Goal: Task Accomplishment & Management: Complete application form

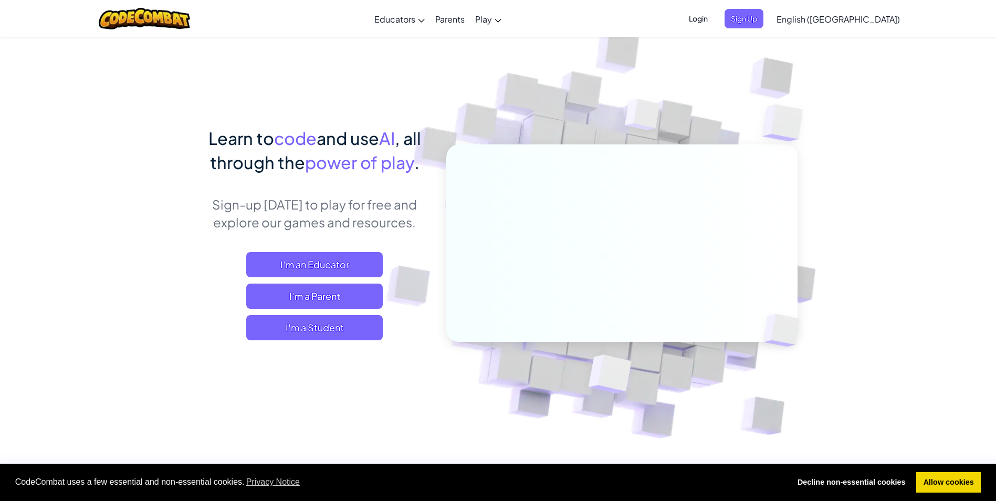
click at [331, 327] on span "I'm a Student" at bounding box center [314, 327] width 137 height 25
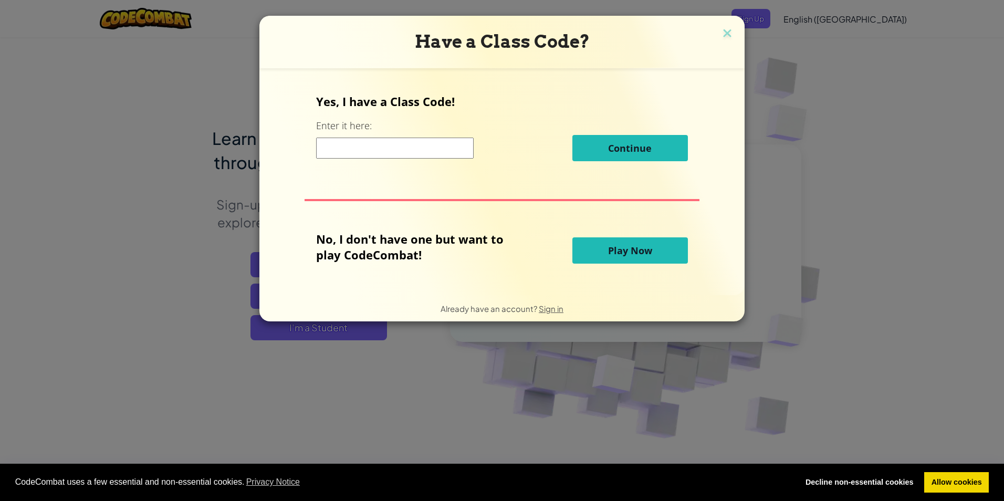
click at [422, 153] on input at bounding box center [395, 148] width 158 height 21
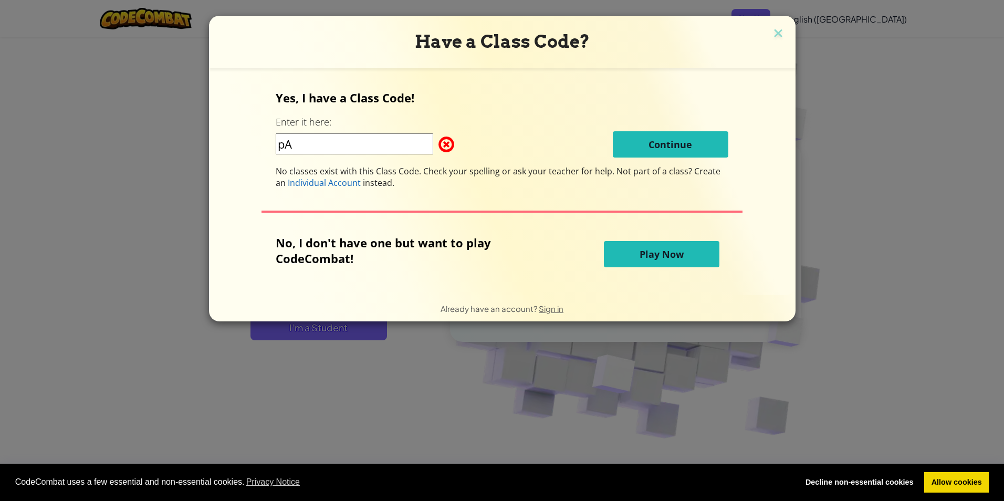
type input "p"
type input "PageGoatMouth"
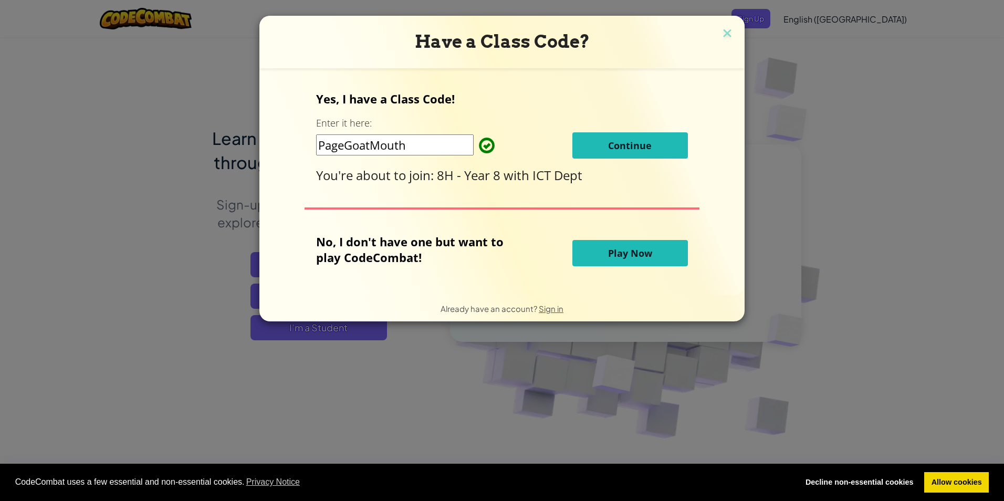
click at [594, 153] on button "Continue" at bounding box center [631, 145] width 116 height 26
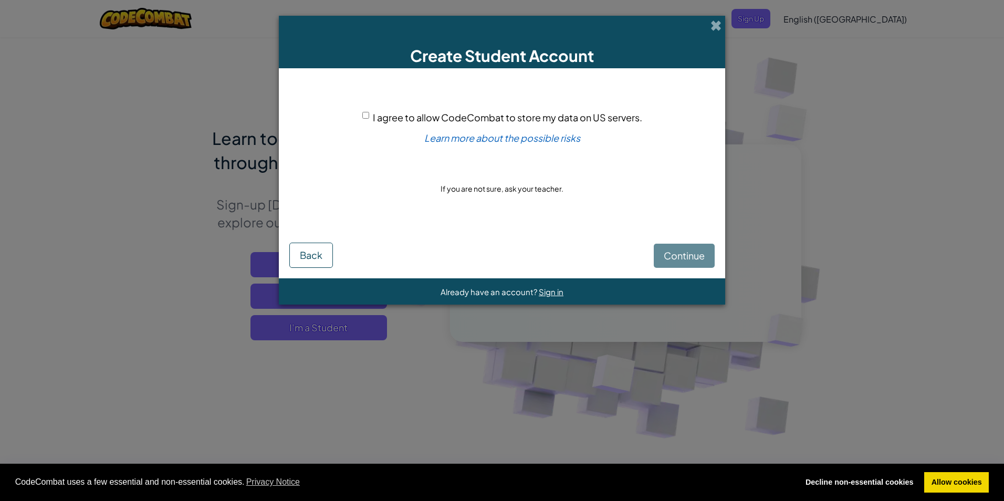
click at [357, 117] on div "I agree to allow CodeCombat to store my data on US servers. Learn more about th…" at bounding box center [501, 153] width 425 height 149
click at [367, 113] on input "I agree to allow CodeCombat to store my data on US servers." at bounding box center [365, 115] width 7 height 7
checkbox input "true"
click at [663, 243] on div "Continue Back" at bounding box center [501, 247] width 425 height 40
click at [661, 253] on button "Continue" at bounding box center [684, 256] width 61 height 24
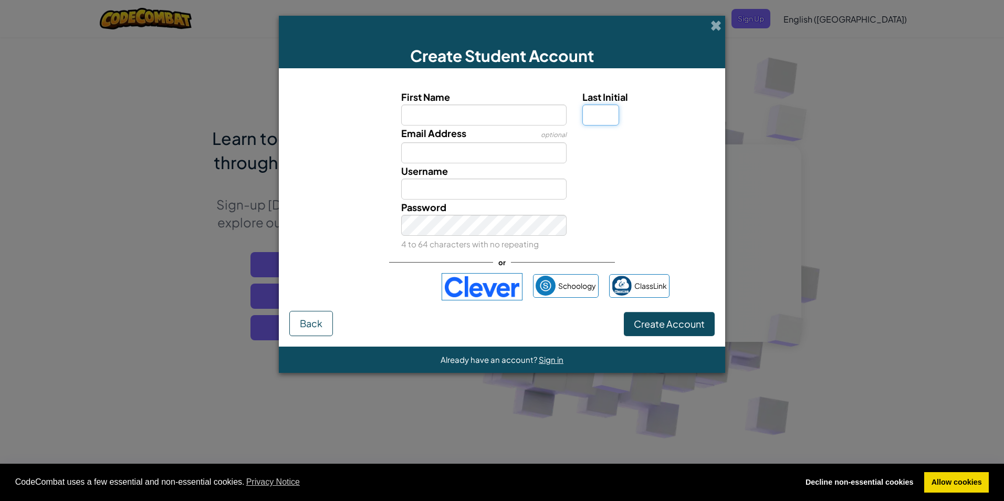
click at [615, 110] on input "Last Initial" at bounding box center [601, 115] width 37 height 21
click at [482, 118] on input "First Name" at bounding box center [484, 115] width 166 height 21
click at [471, 116] on input "First Name" at bounding box center [484, 115] width 166 height 21
type input "jazib"
type input "Jazib"
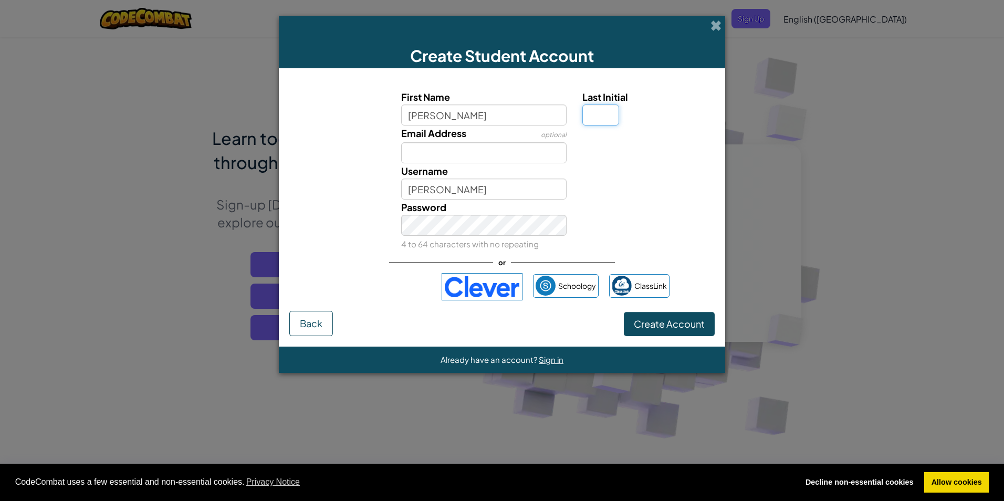
click at [602, 118] on input "Last Initial" at bounding box center [601, 115] width 37 height 21
type input "n"
click at [458, 144] on input "Email Address" at bounding box center [484, 152] width 166 height 21
click at [589, 112] on input "Last Initial" at bounding box center [601, 115] width 37 height 21
type input "n"
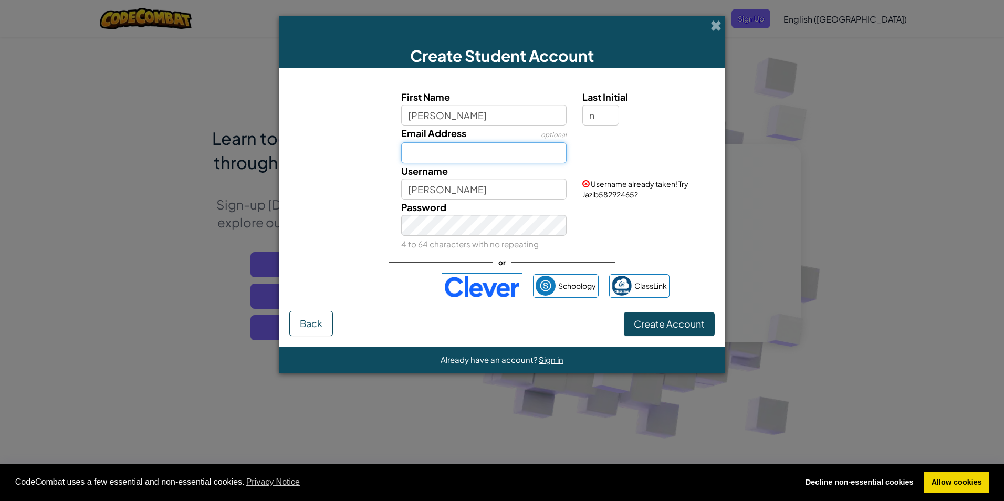
type input "JazibN"
click at [522, 157] on input "Email Address" at bounding box center [484, 152] width 166 height 21
click at [624, 312] on button "Create Account" at bounding box center [669, 324] width 91 height 24
type input "jn9429@brooksbank.tlt.school"
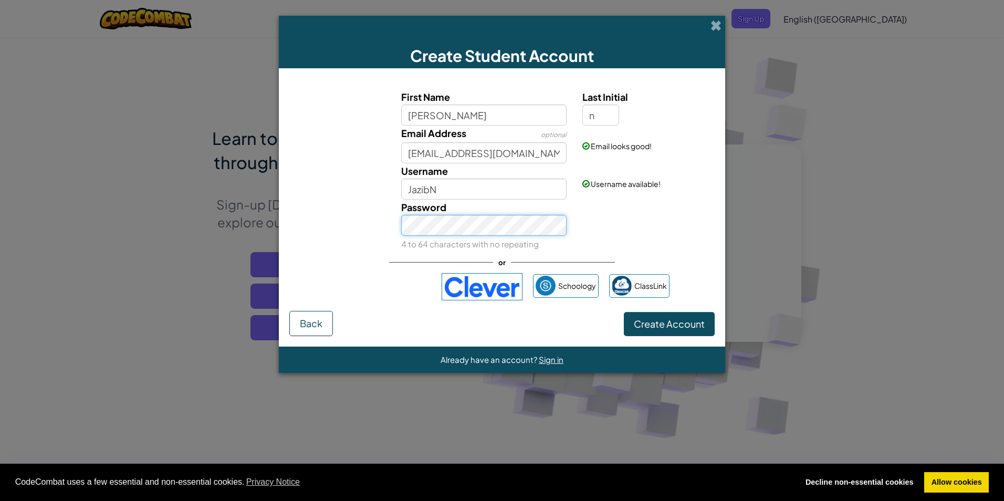
click at [624, 312] on button "Create Account" at bounding box center [669, 324] width 91 height 24
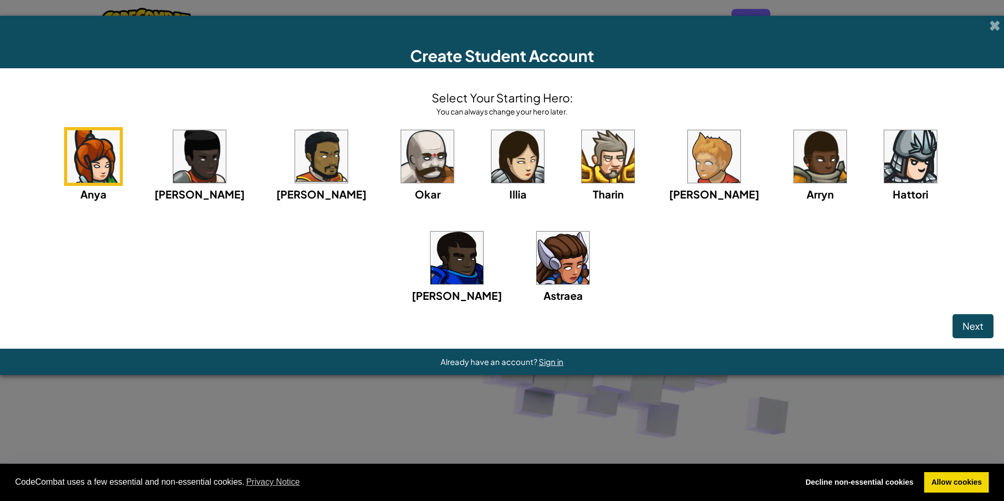
click at [401, 169] on img at bounding box center [427, 156] width 53 height 53
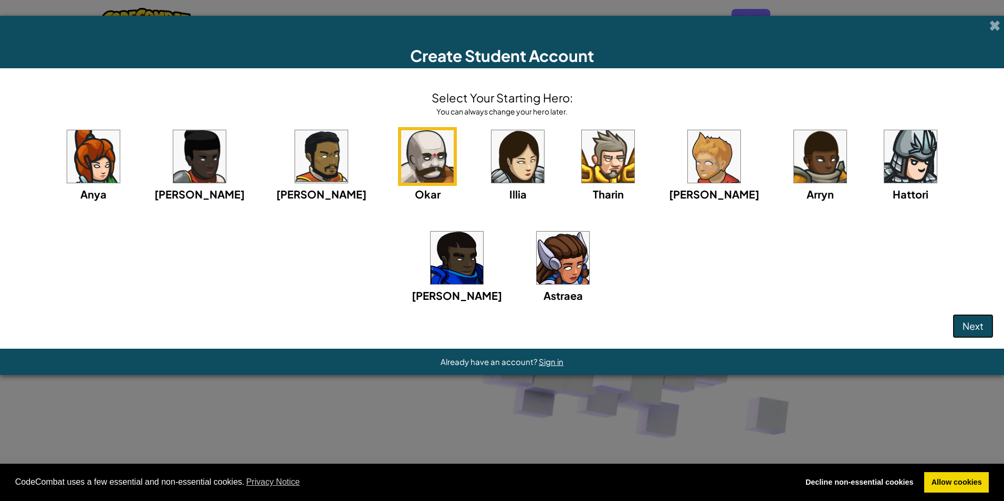
click at [981, 332] on button "Next" at bounding box center [973, 326] width 41 height 24
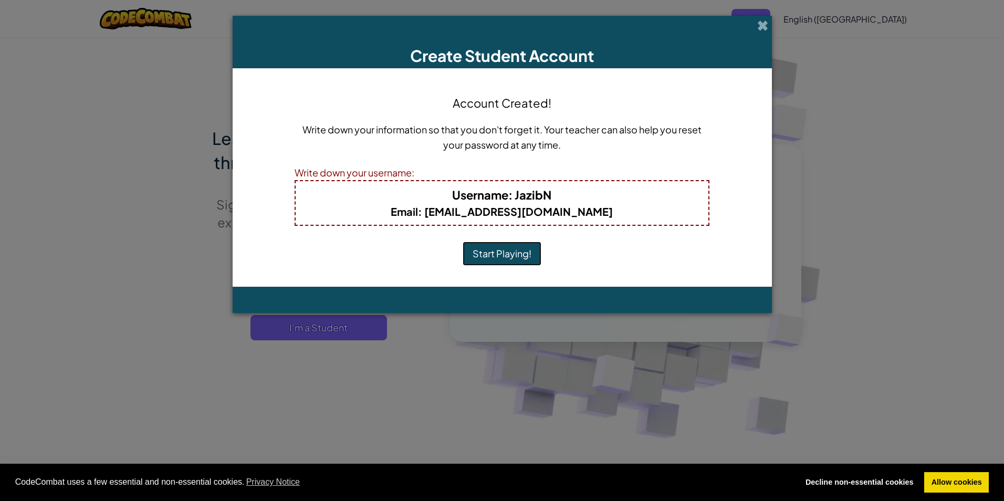
click at [522, 255] on button "Start Playing!" at bounding box center [502, 254] width 79 height 24
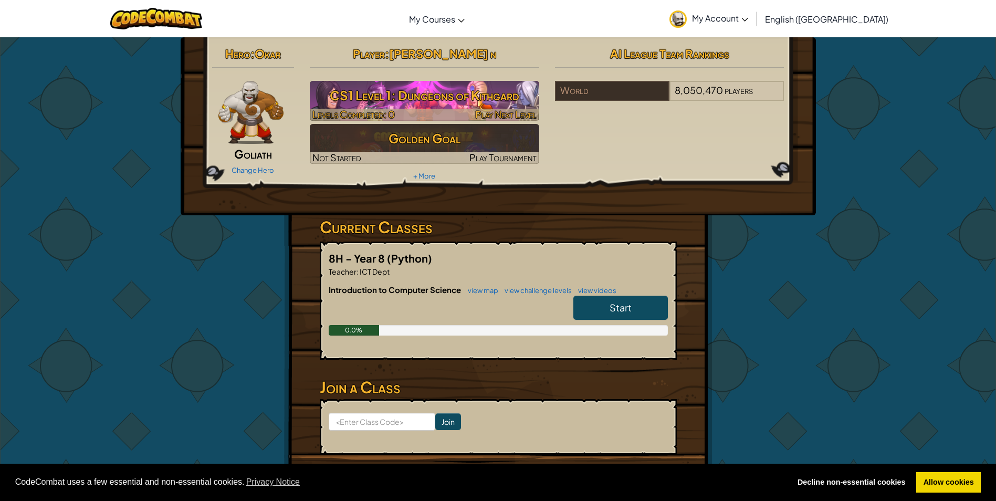
click at [517, 103] on h3 "CS1 Level 1: Dungeons of Kithgard" at bounding box center [425, 96] width 230 height 24
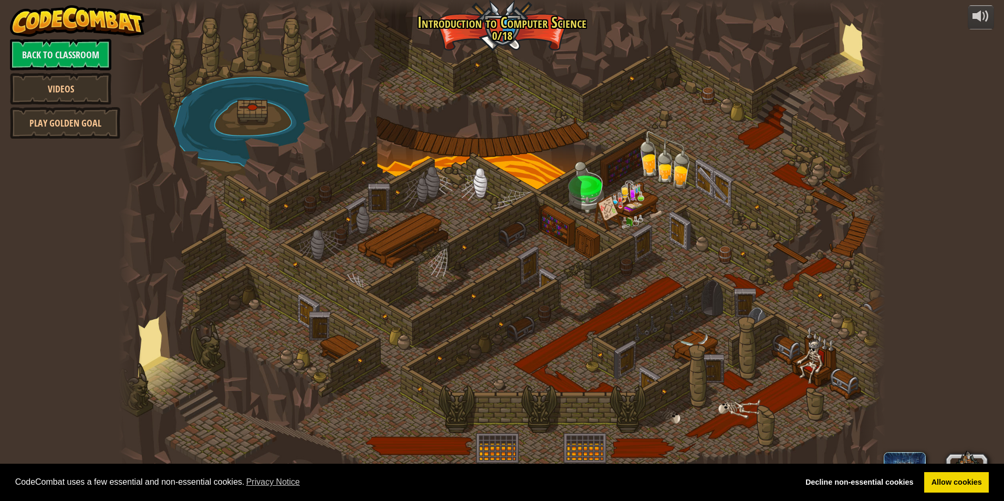
click at [515, 20] on div at bounding box center [502, 250] width 767 height 501
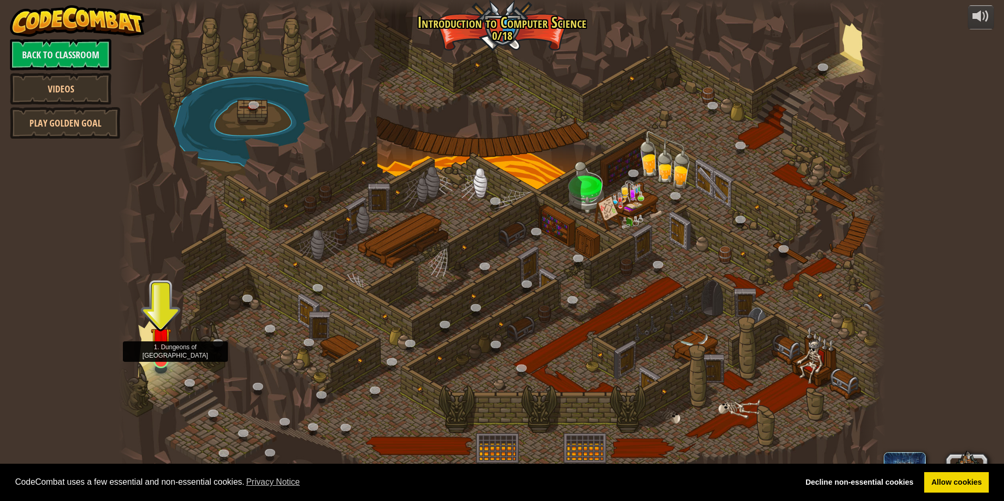
click at [167, 352] on img at bounding box center [161, 337] width 20 height 47
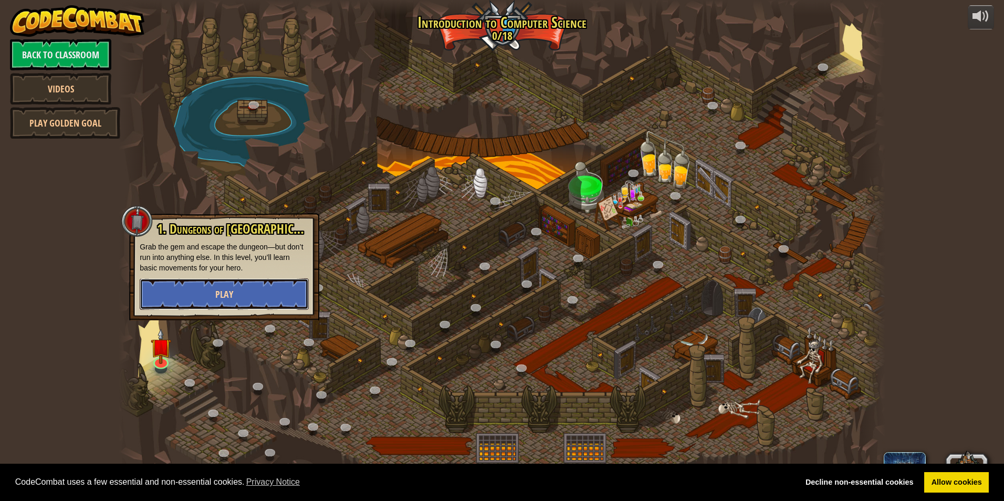
click at [217, 298] on span "Play" at bounding box center [224, 294] width 18 height 13
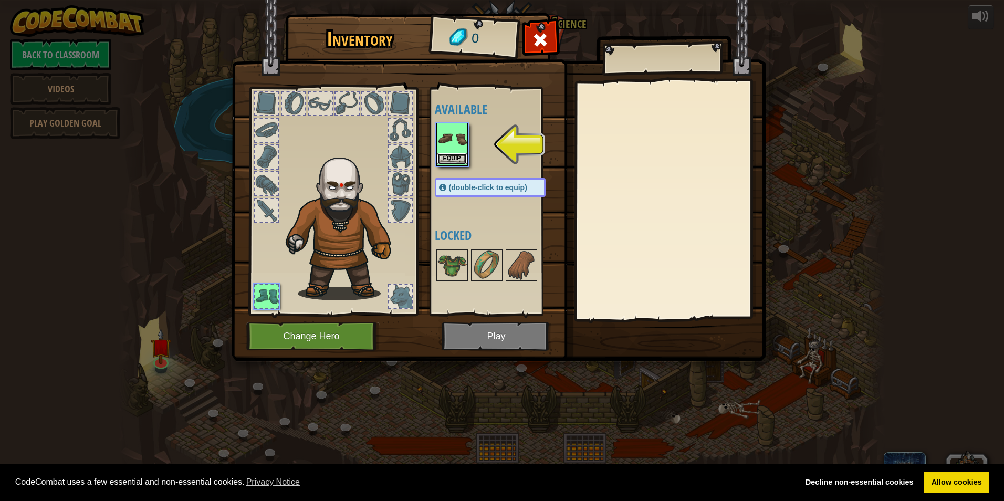
click at [464, 163] on button "Equip" at bounding box center [452, 158] width 29 height 11
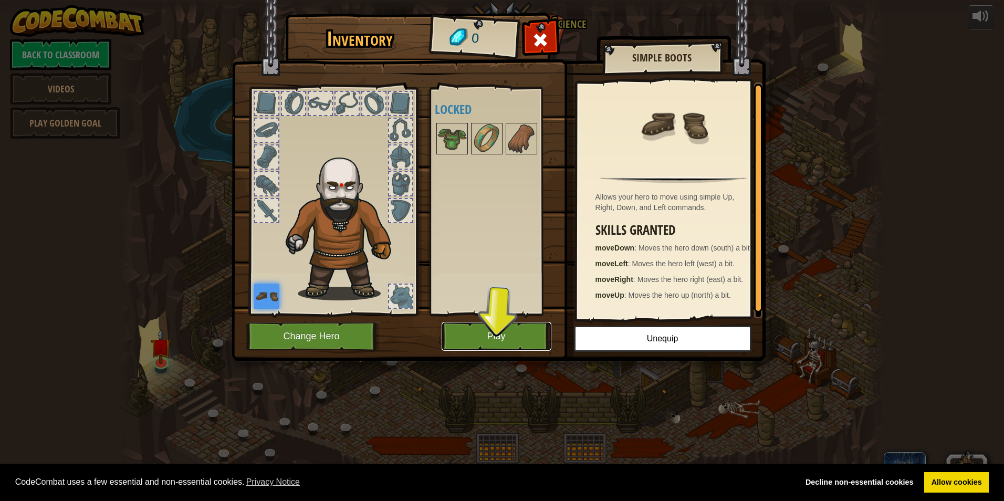
click at [500, 327] on button "Play" at bounding box center [497, 336] width 110 height 29
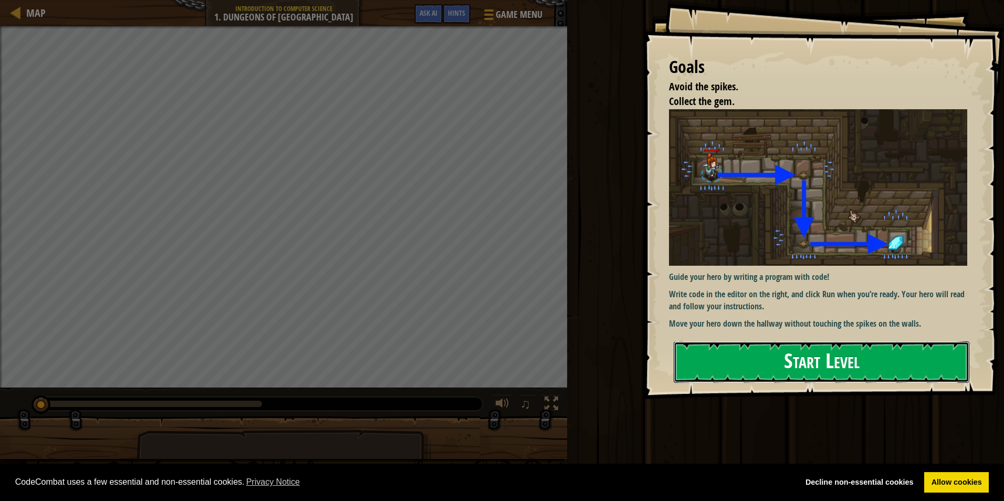
click at [803, 360] on button "Start Level" at bounding box center [822, 361] width 296 height 41
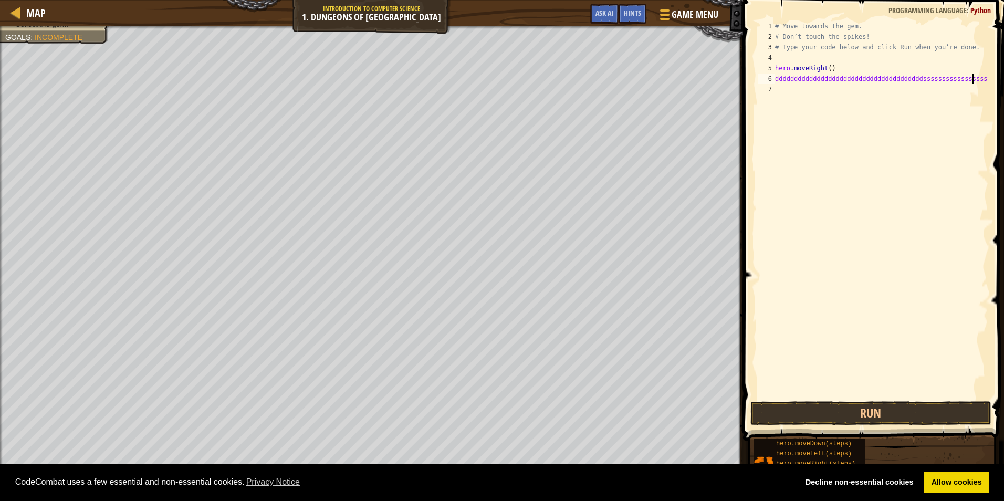
scroll to position [5, 17]
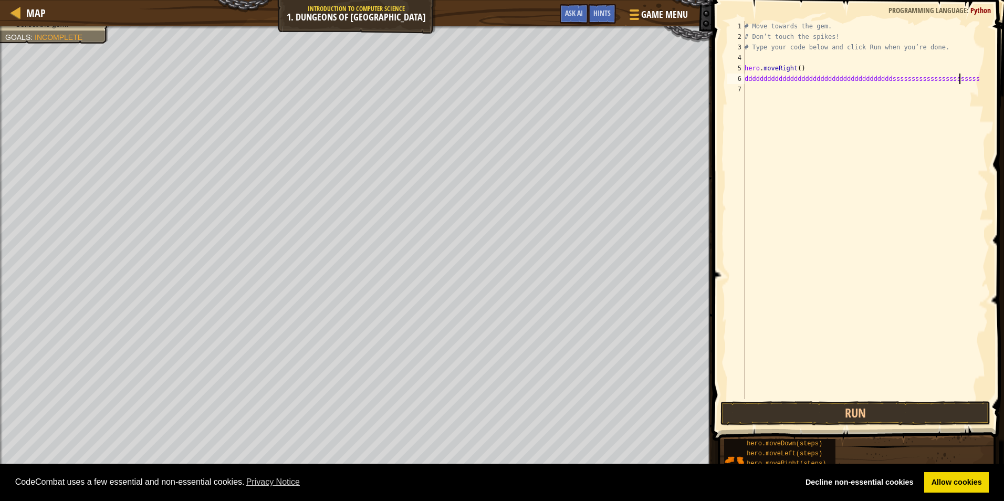
click at [808, 79] on div "# Move towards the gem. # Don’t touch the spikes! # Type your code below and cl…" at bounding box center [866, 220] width 246 height 399
type textarea "dddddddddddddddddddddddddddddddddddddddsssssssssssssssssssssss"
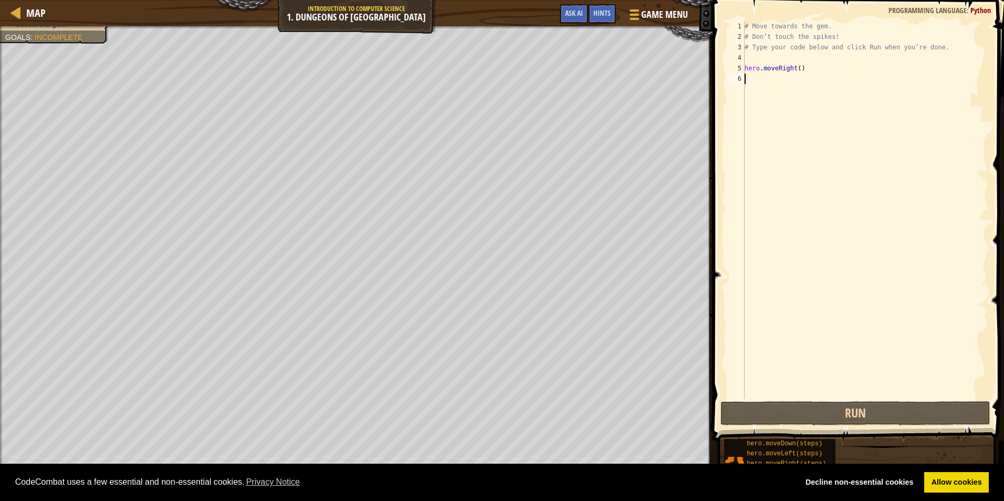
scroll to position [5, 0]
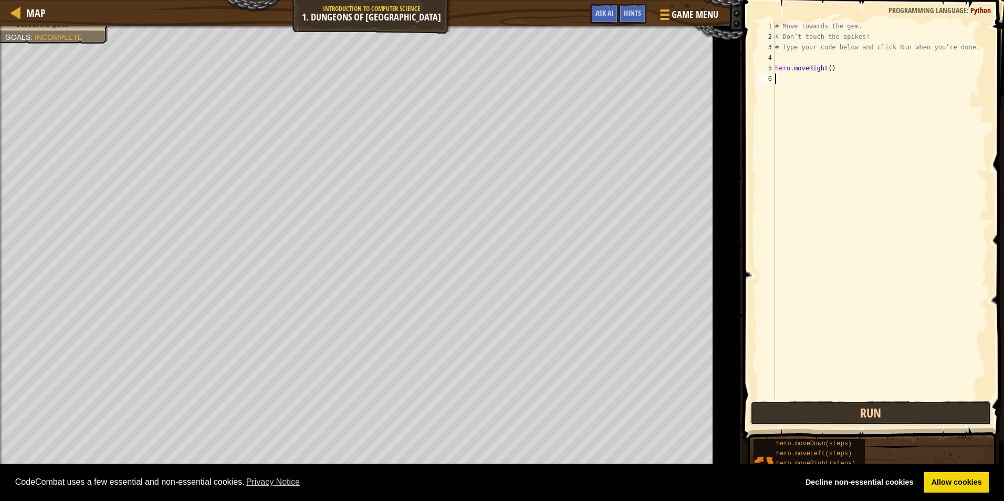
click at [890, 410] on button "Run" at bounding box center [871, 413] width 241 height 24
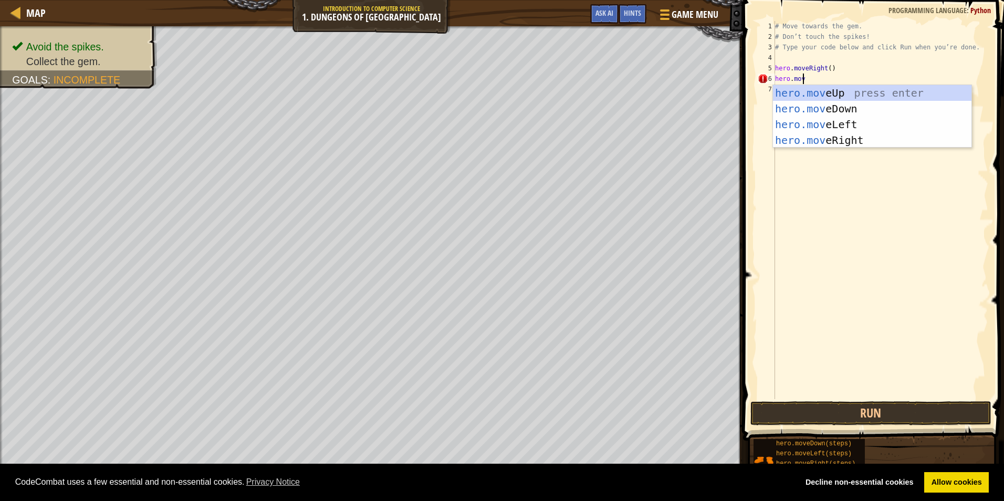
scroll to position [5, 2]
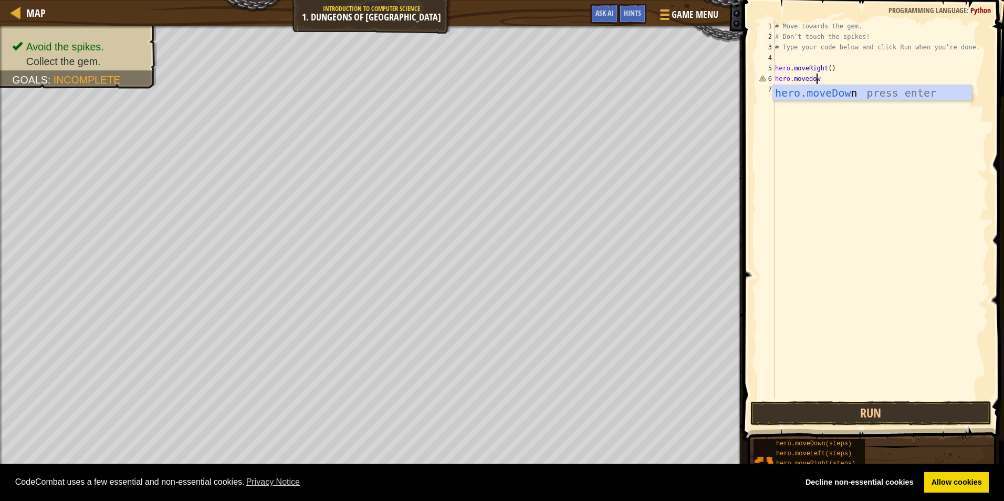
type textarea "hero.movedown"
type textarea "hero.moveright"
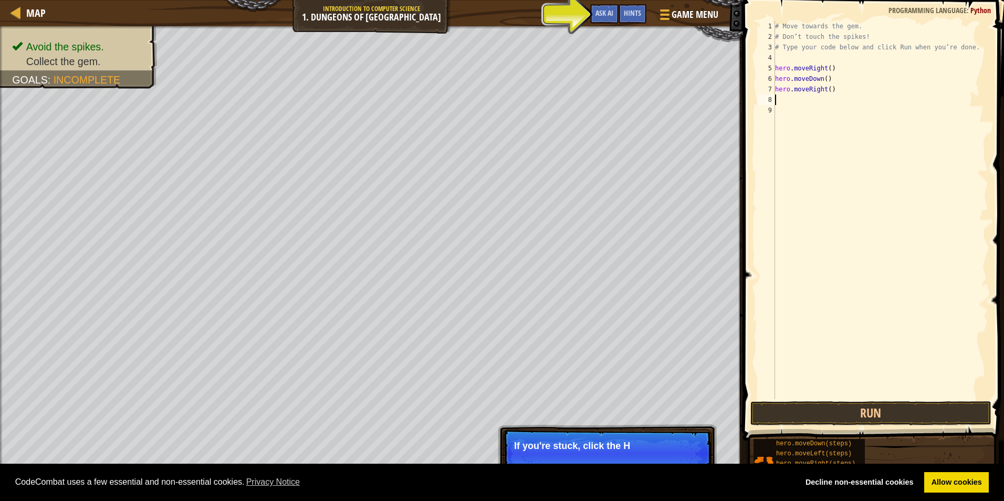
scroll to position [5, 0]
click at [801, 412] on button "Run" at bounding box center [871, 413] width 241 height 24
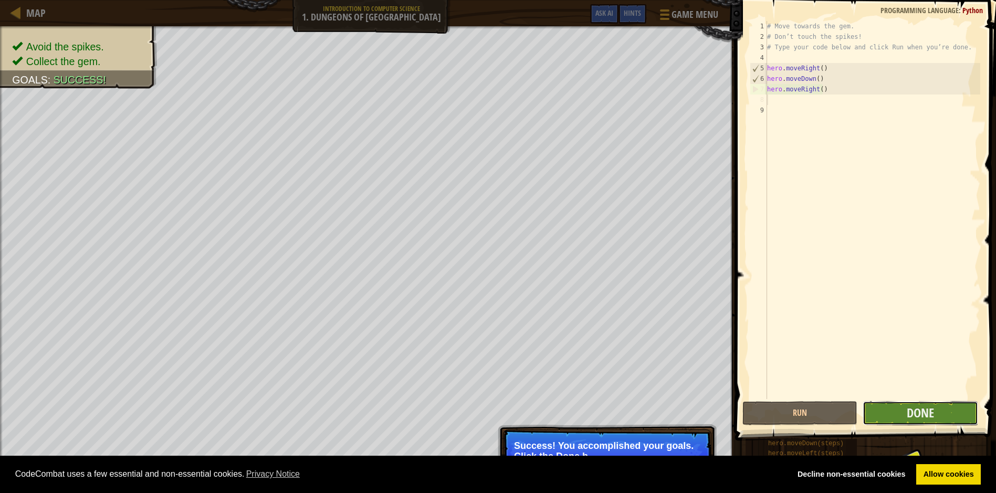
click at [869, 413] on button "Done" at bounding box center [920, 413] width 115 height 24
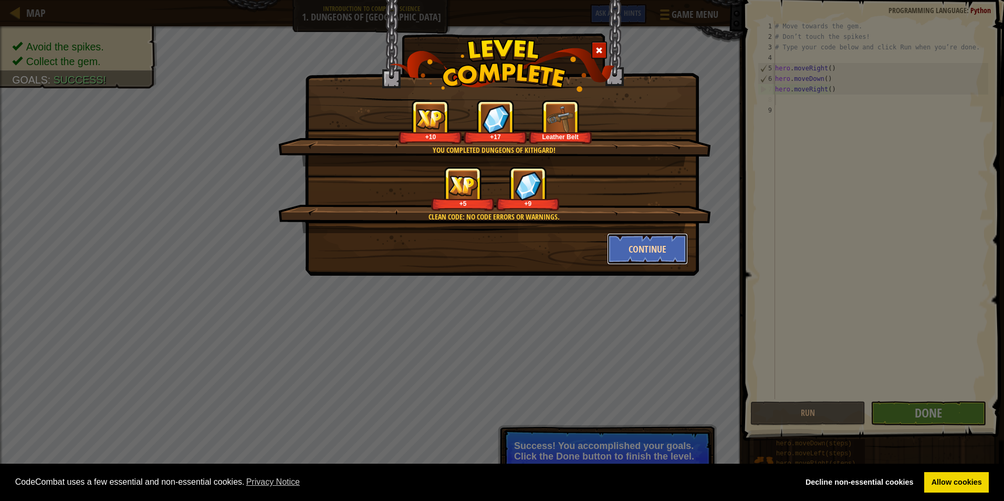
click at [646, 244] on button "Continue" at bounding box center [647, 249] width 81 height 32
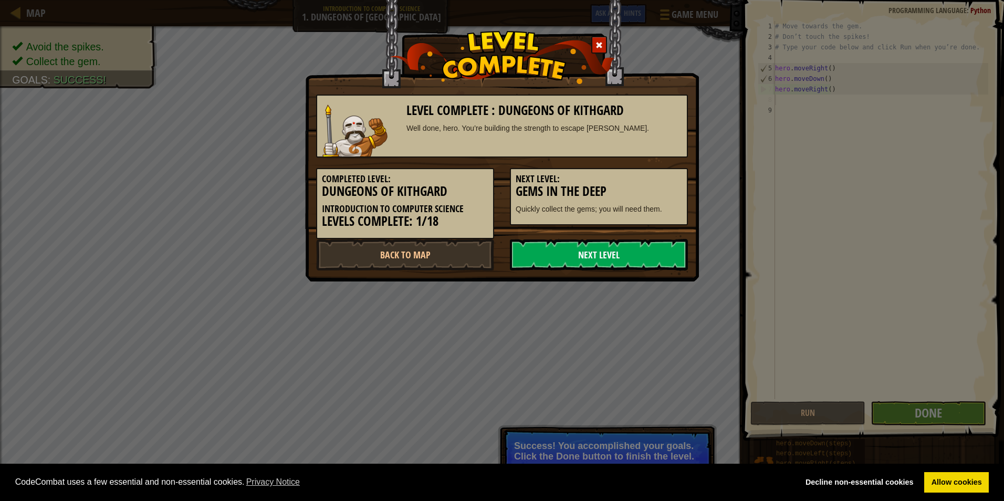
drag, startPoint x: 666, startPoint y: 235, endPoint x: 664, endPoint y: 245, distance: 10.6
click at [666, 237] on div "Completed Level: Dungeons of Kithgard Introduction to Computer Science Levels C…" at bounding box center [502, 198] width 388 height 81
click at [664, 248] on link "Next Level" at bounding box center [599, 255] width 178 height 32
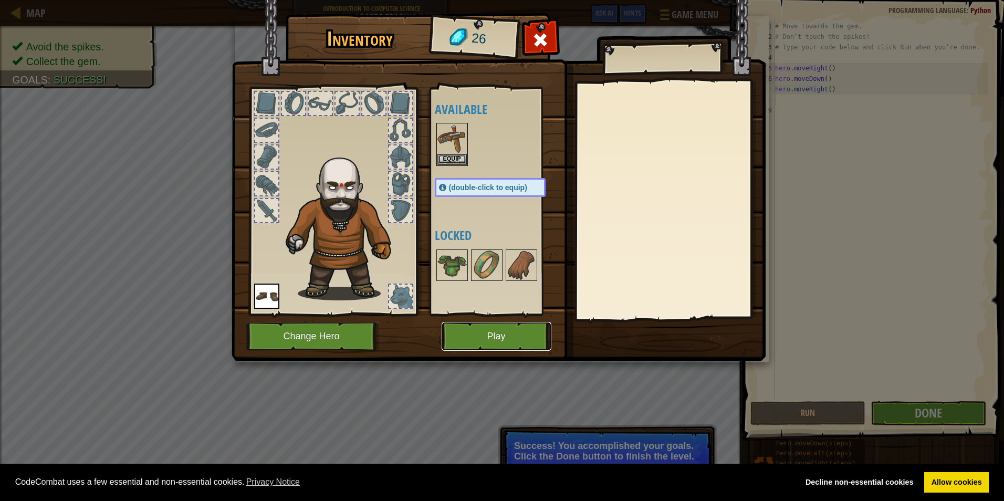
click at [474, 335] on button "Play" at bounding box center [497, 336] width 110 height 29
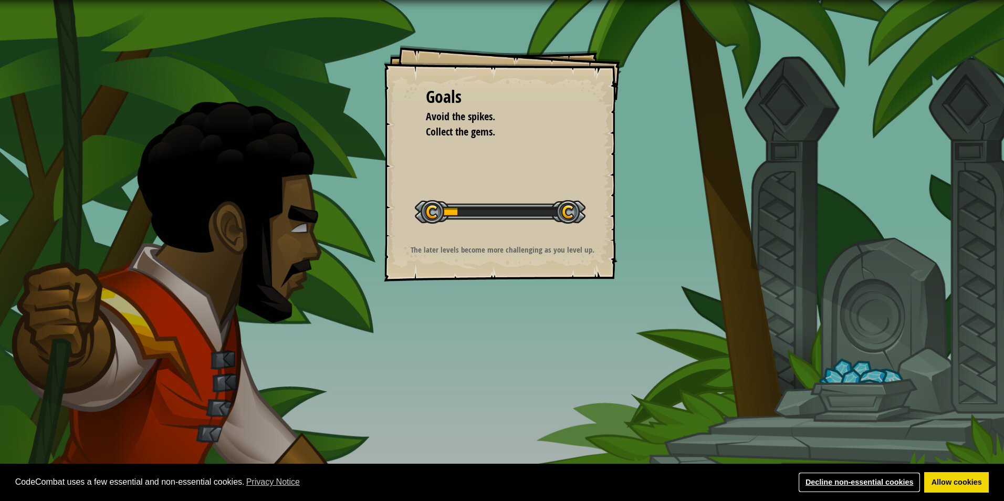
click at [825, 479] on link "Decline non-essential cookies" at bounding box center [859, 482] width 122 height 21
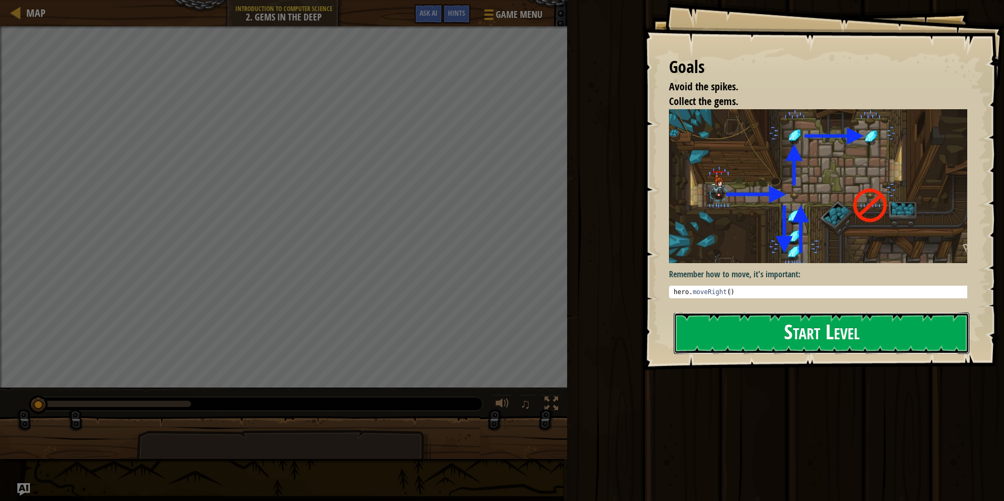
click at [745, 338] on button "Start Level" at bounding box center [822, 333] width 296 height 41
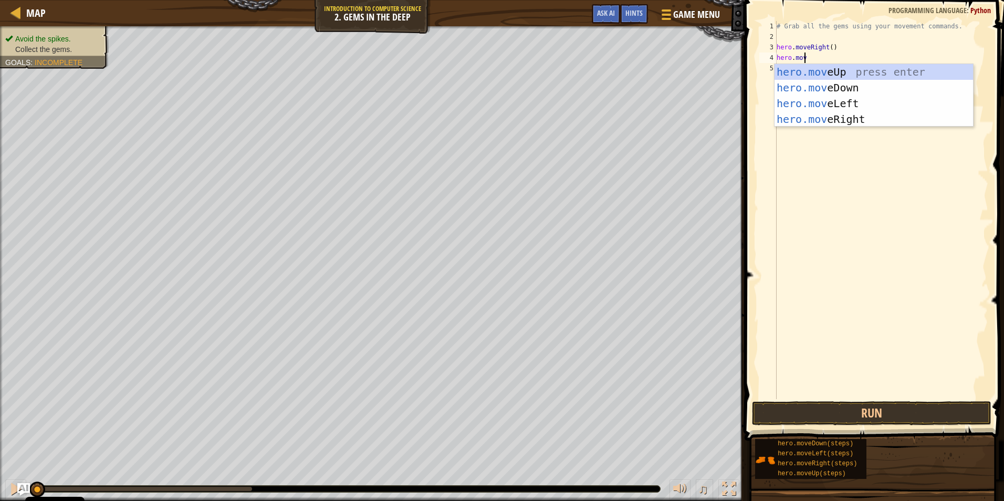
scroll to position [5, 2]
type textarea "hero.moveup"
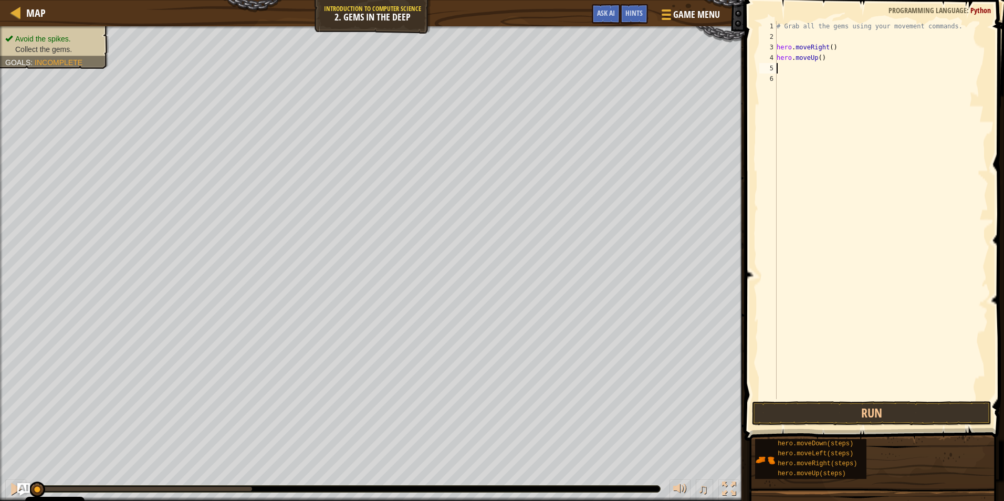
scroll to position [5, 0]
click at [831, 412] on button "Run" at bounding box center [872, 413] width 240 height 24
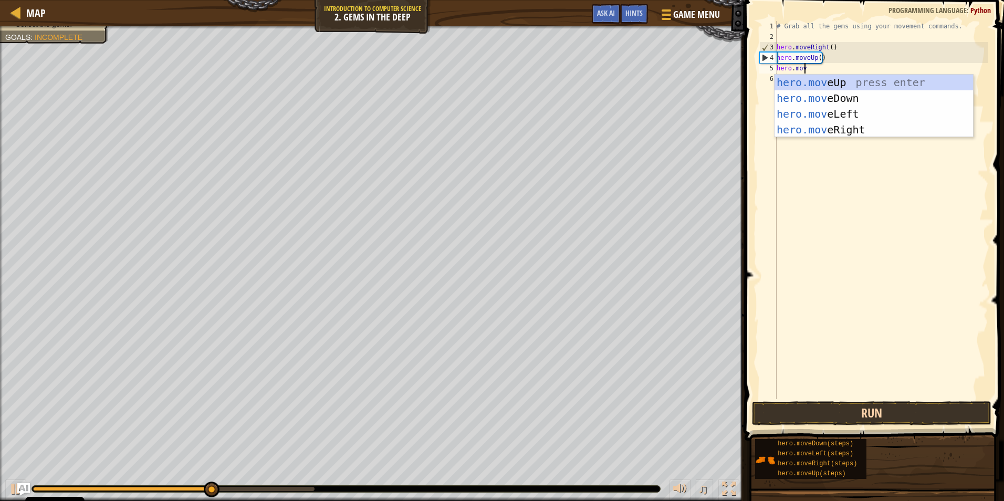
scroll to position [5, 2]
type textarea "hero.moveright"
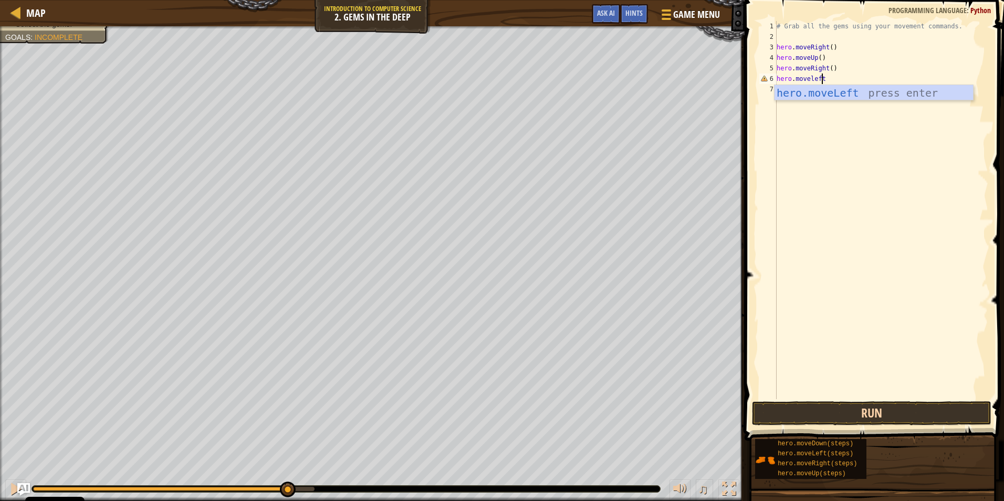
scroll to position [5, 3]
type textarea "hero.moveleft"
click at [884, 423] on button "Run" at bounding box center [872, 413] width 240 height 24
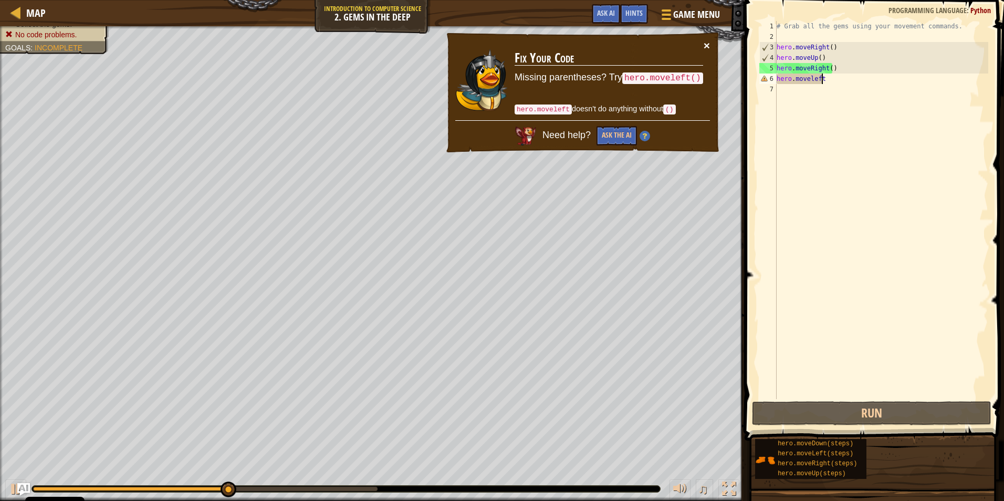
click at [705, 40] on button "×" at bounding box center [707, 45] width 6 height 11
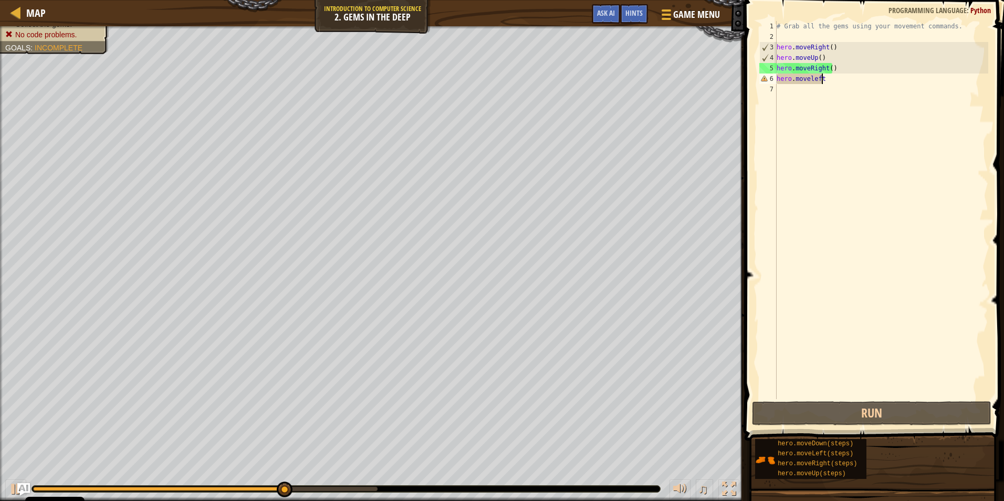
click at [799, 92] on div "# Grab all the gems using your movement commands. hero . moveRight ( ) hero . m…" at bounding box center [882, 220] width 214 height 399
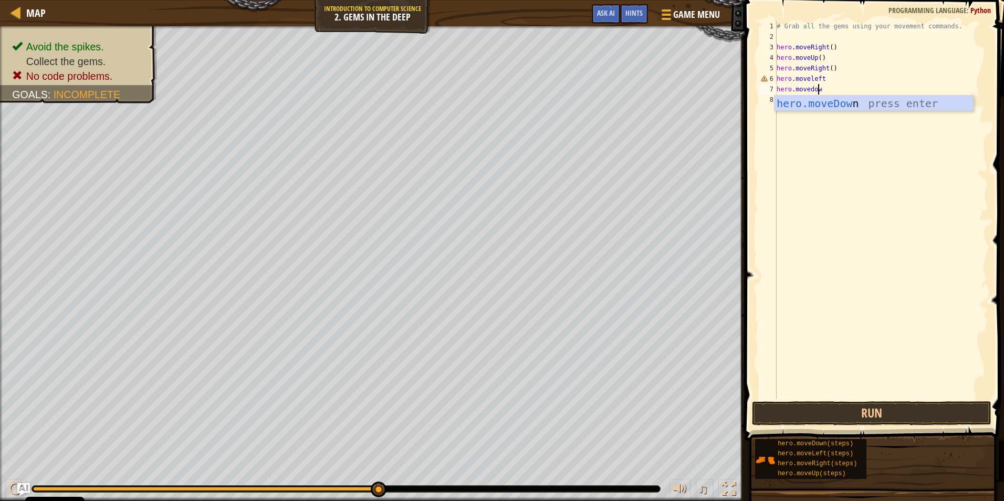
type textarea "hero.movedown"
click at [789, 411] on button "Run" at bounding box center [872, 413] width 240 height 24
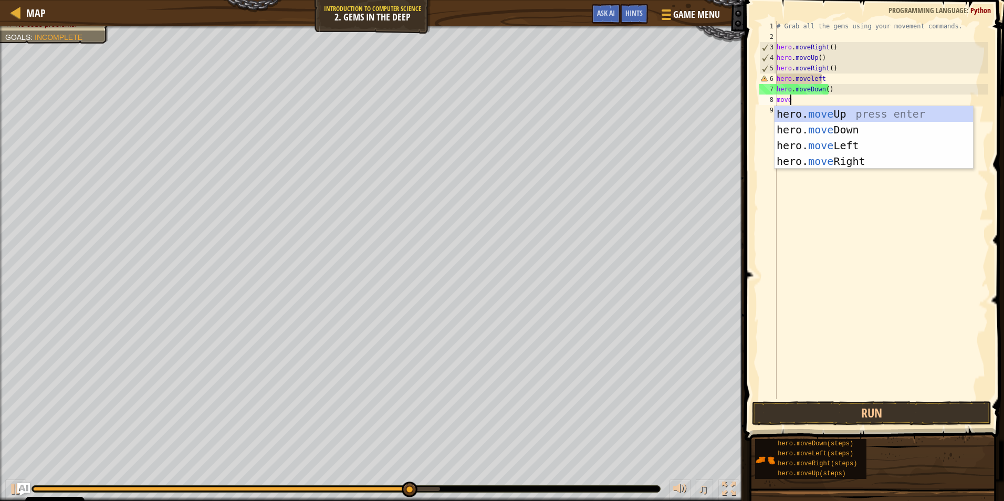
scroll to position [5, 1]
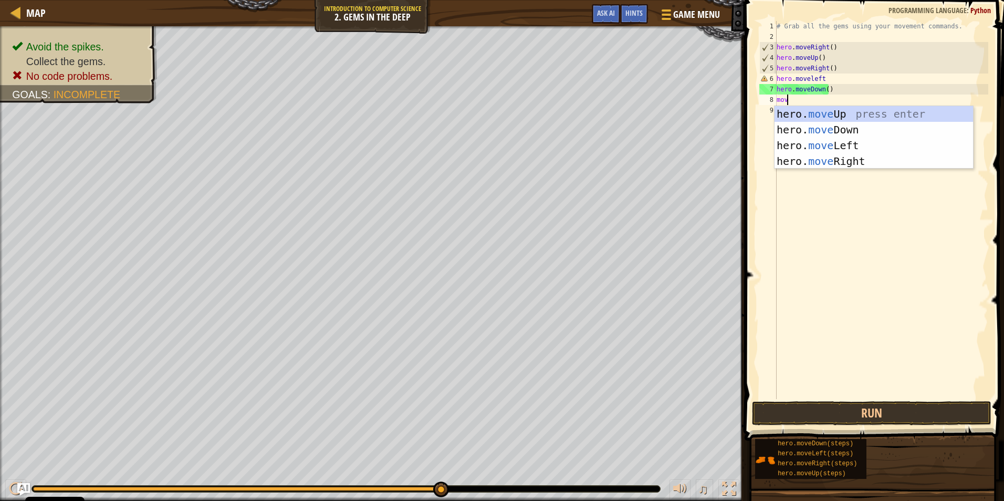
type textarea "m"
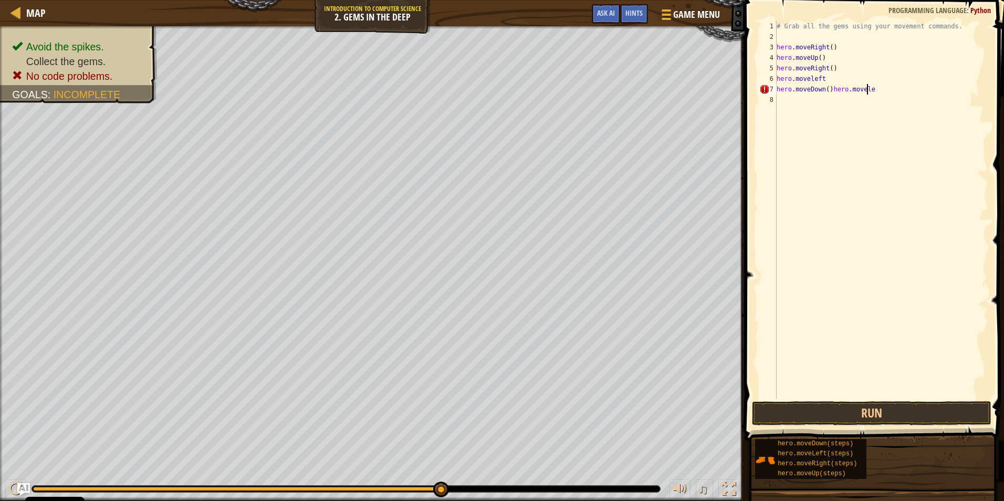
scroll to position [5, 7]
type textarea "hero.moveDown()hero.moveleft"
click at [869, 96] on div "# Grab all the gems using your movement commands. hero . moveRight ( ) hero . m…" at bounding box center [882, 220] width 214 height 399
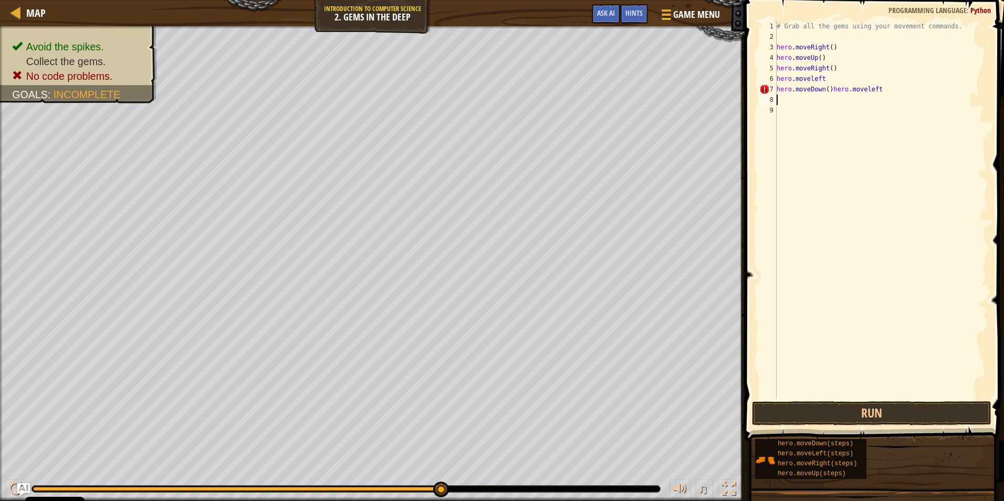
click at [859, 94] on div "# Grab all the gems using your movement commands. hero . moveRight ( ) hero . m…" at bounding box center [882, 220] width 214 height 399
type textarea "hero.moveDown()hero.moveleft"
click at [859, 94] on div "# Grab all the gems using your movement commands. hero . moveRight ( ) hero . m…" at bounding box center [882, 220] width 214 height 399
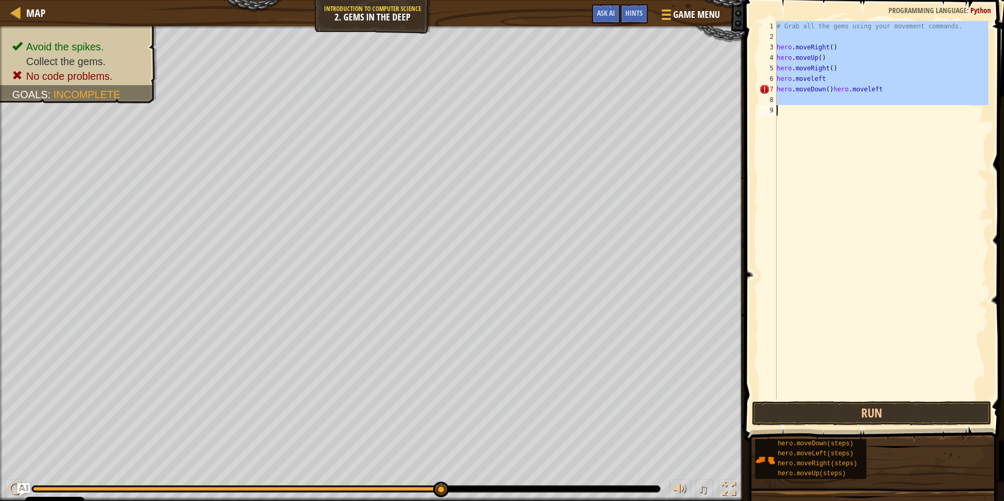
click at [859, 94] on div "# Grab all the gems using your movement commands. hero . moveRight ( ) hero . m…" at bounding box center [882, 210] width 214 height 378
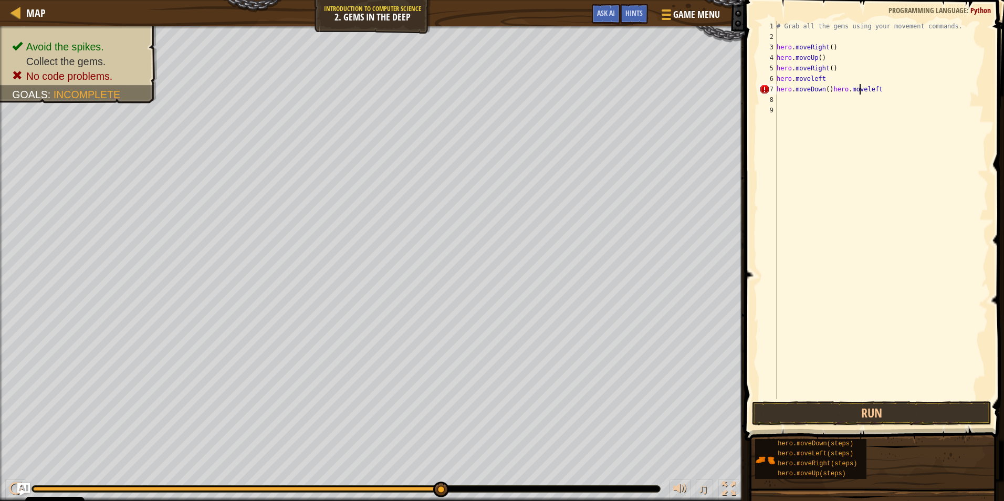
click at [858, 90] on div "# Grab all the gems using your movement commands. hero . moveRight ( ) hero . m…" at bounding box center [882, 220] width 214 height 399
drag, startPoint x: 873, startPoint y: 89, endPoint x: 795, endPoint y: 92, distance: 78.3
click at [795, 92] on div "# Grab all the gems using your movement commands. hero . moveRight ( ) hero . m…" at bounding box center [882, 220] width 214 height 399
type textarea "hero.moveleft"
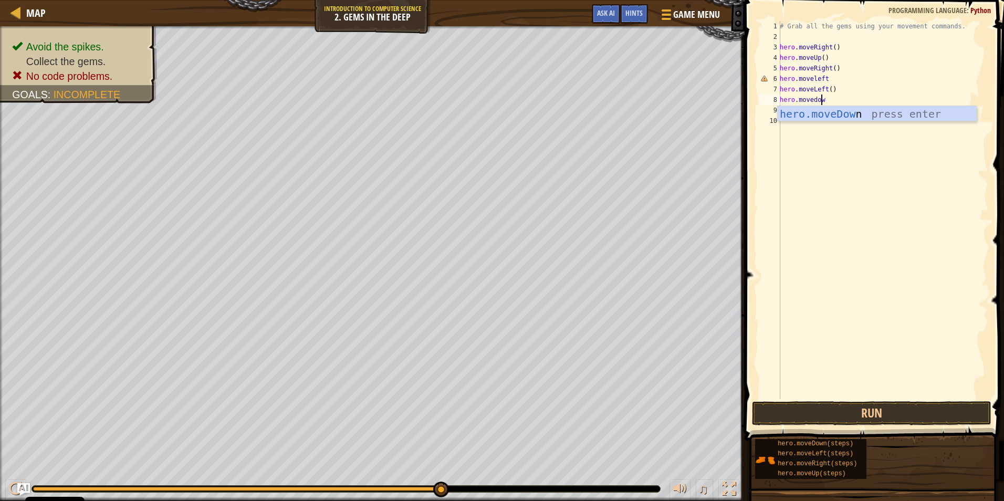
type textarea "hero.movedown"
click at [919, 412] on button "Run" at bounding box center [872, 413] width 240 height 24
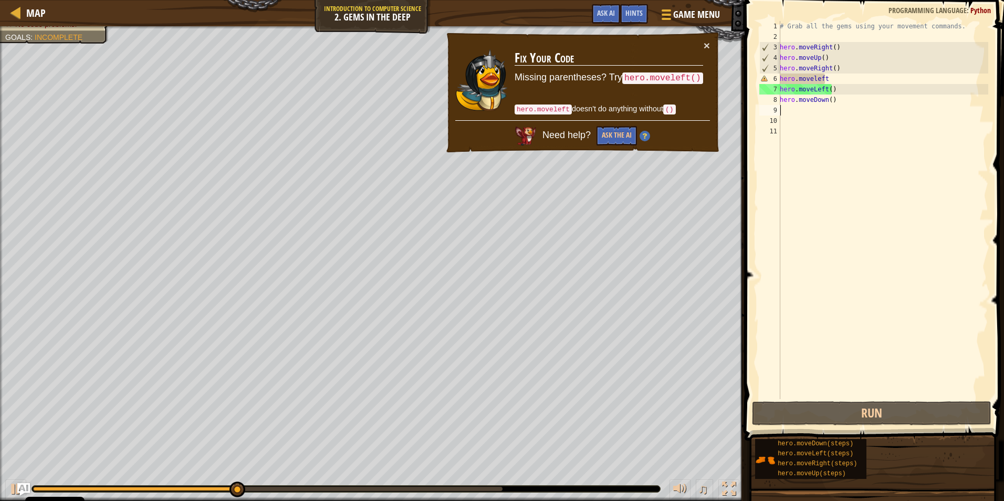
click at [712, 43] on div "× Fix Your Code Missing parentheses? Try hero.moveleft() hero.moveleft doesn't …" at bounding box center [583, 93] width 276 height 122
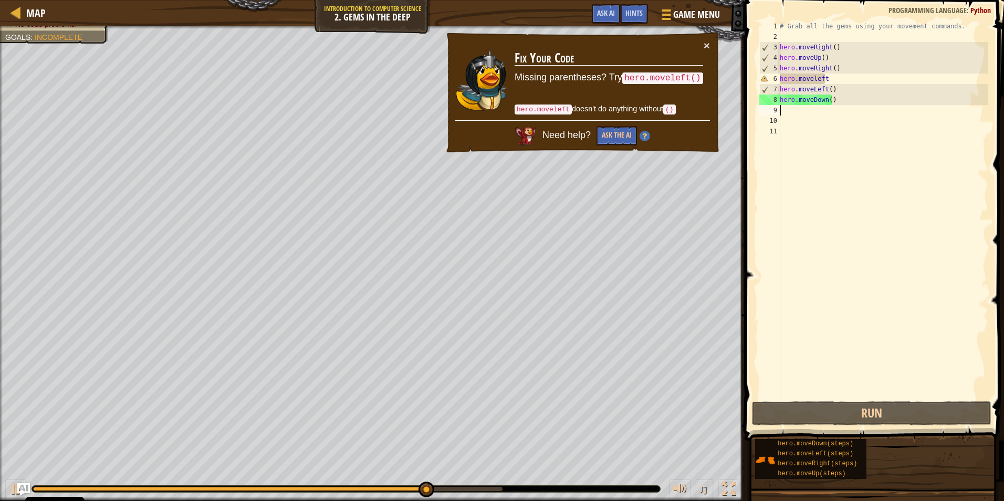
click at [701, 39] on div "× Fix Your Code Missing parentheses? Try hero.moveleft() hero.moveleft doesn't …" at bounding box center [583, 93] width 276 height 122
click at [825, 79] on div "# Grab all the gems using your movement commands. hero . moveRight ( ) hero . m…" at bounding box center [883, 220] width 211 height 399
click at [824, 78] on div "# Grab all the gems using your movement commands. hero . moveRight ( ) hero . m…" at bounding box center [883, 220] width 211 height 399
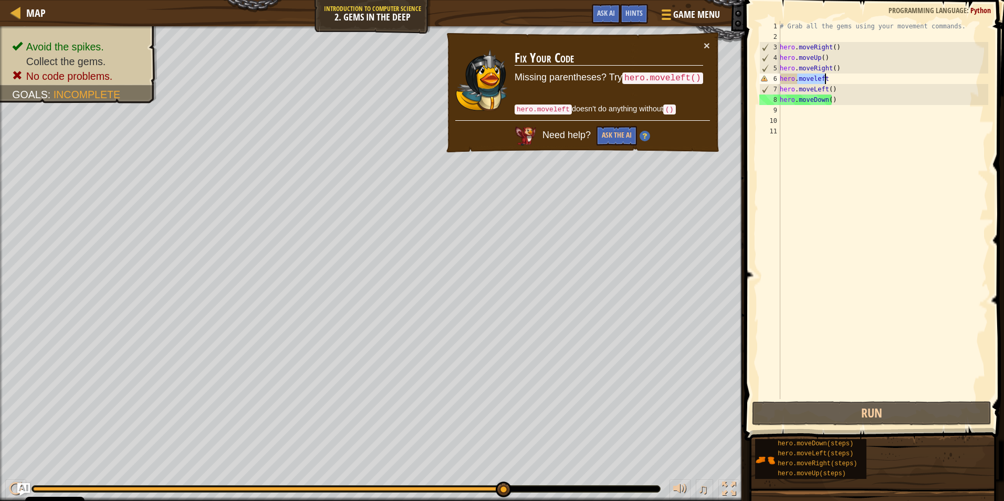
click at [814, 77] on div "# Grab all the gems using your movement commands. hero . moveRight ( ) hero . m…" at bounding box center [883, 210] width 211 height 378
click at [814, 77] on div "# Grab all the gems using your movement commands. hero . moveRight ( ) hero . m…" at bounding box center [883, 220] width 211 height 399
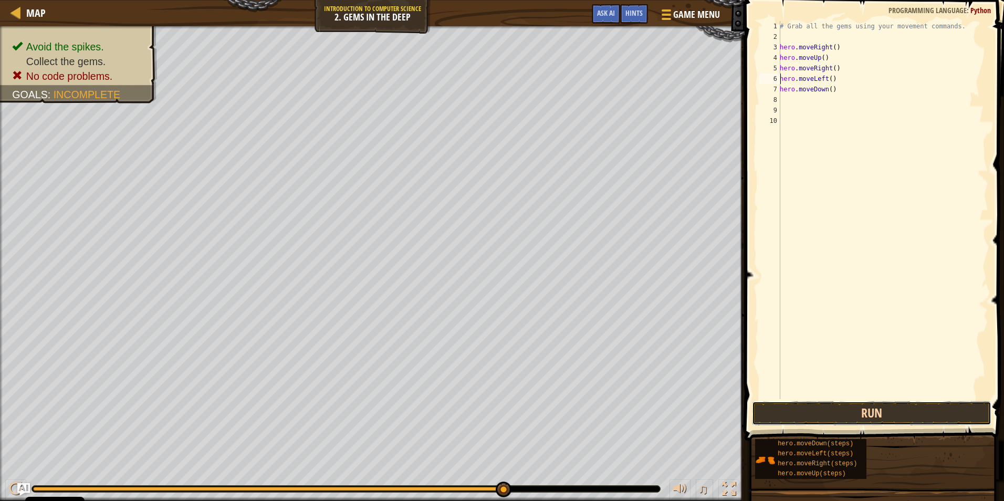
click at [806, 410] on button "Run" at bounding box center [872, 413] width 240 height 24
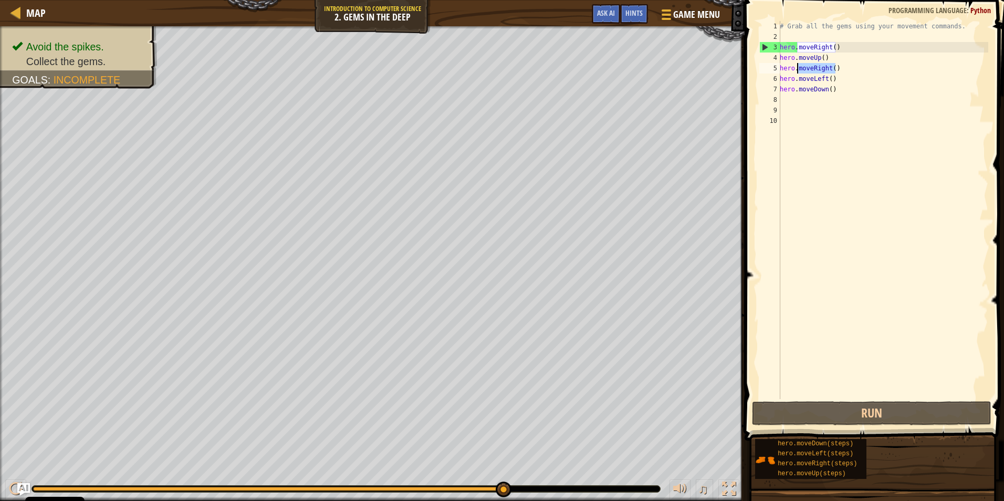
drag, startPoint x: 840, startPoint y: 66, endPoint x: 801, endPoint y: 67, distance: 39.4
click at [798, 69] on div "# Grab all the gems using your movement commands. hero . moveRight ( ) hero . m…" at bounding box center [883, 220] width 211 height 399
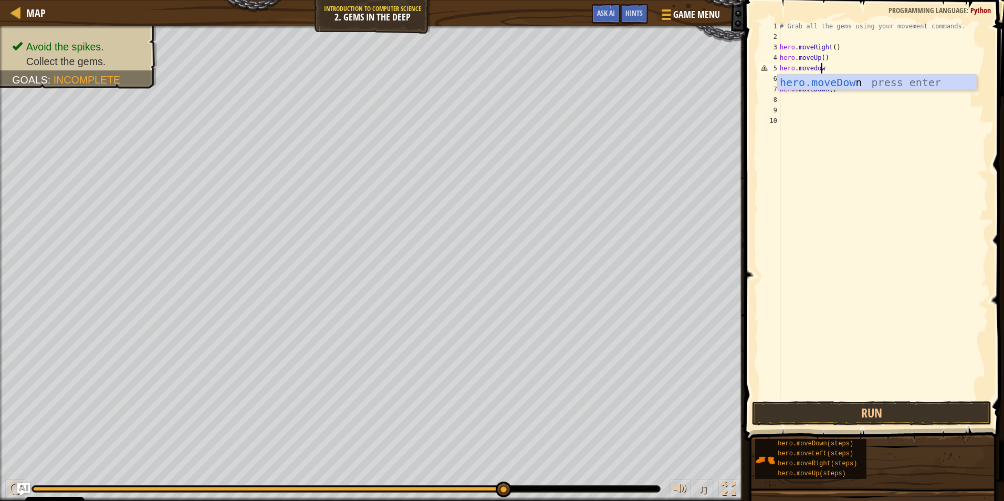
scroll to position [5, 3]
type textarea "hero.movedown"
click at [822, 417] on button "Run" at bounding box center [872, 413] width 240 height 24
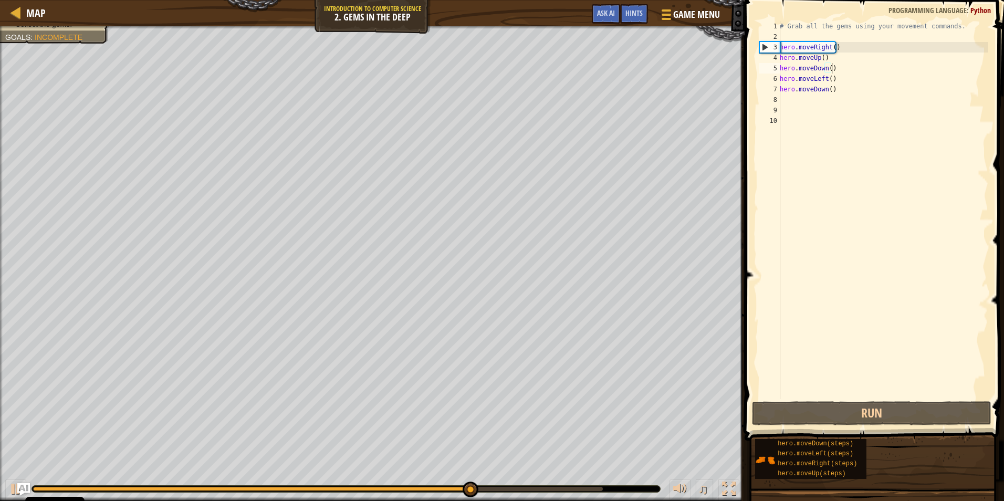
drag, startPoint x: 447, startPoint y: 486, endPoint x: 415, endPoint y: 487, distance: 32.1
click at [415, 487] on div at bounding box center [346, 489] width 628 height 6
click at [615, 14] on span "Ask AI" at bounding box center [606, 13] width 18 height 10
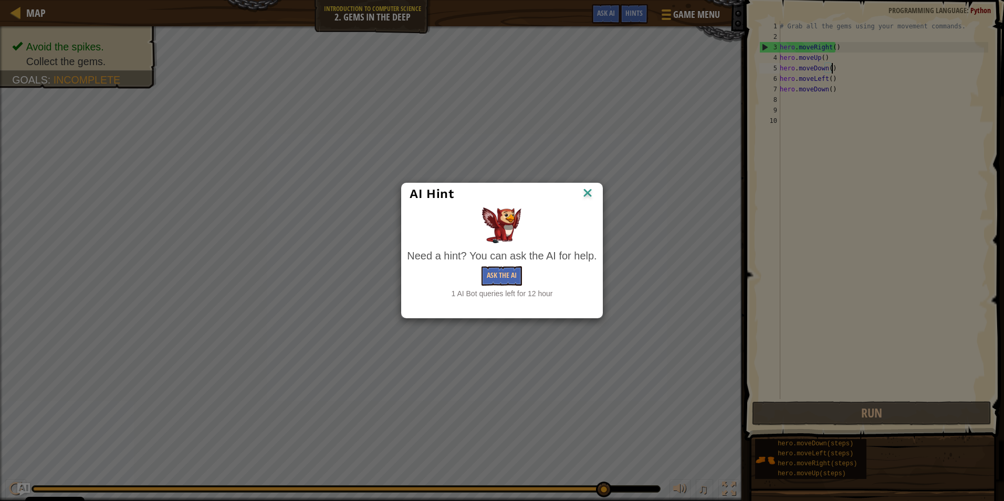
click at [589, 190] on img at bounding box center [588, 194] width 14 height 16
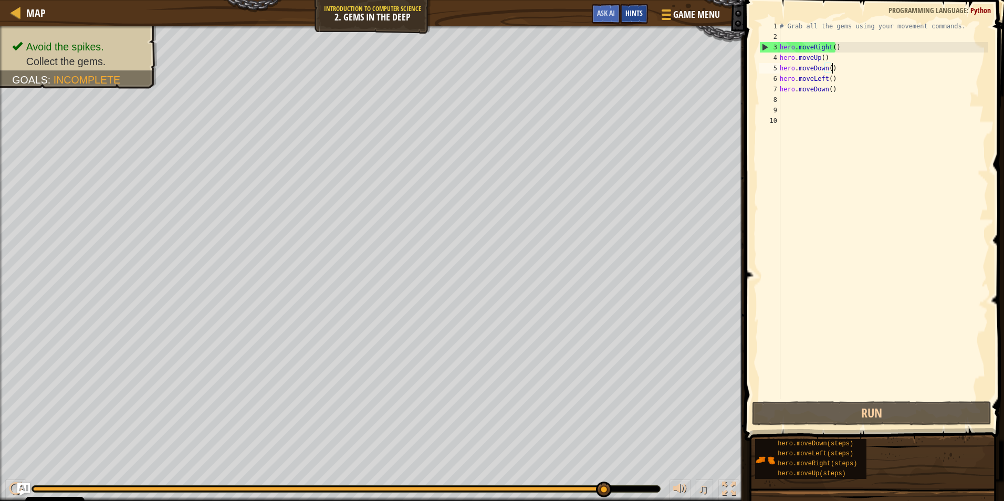
click at [633, 13] on span "Hints" at bounding box center [634, 13] width 17 height 10
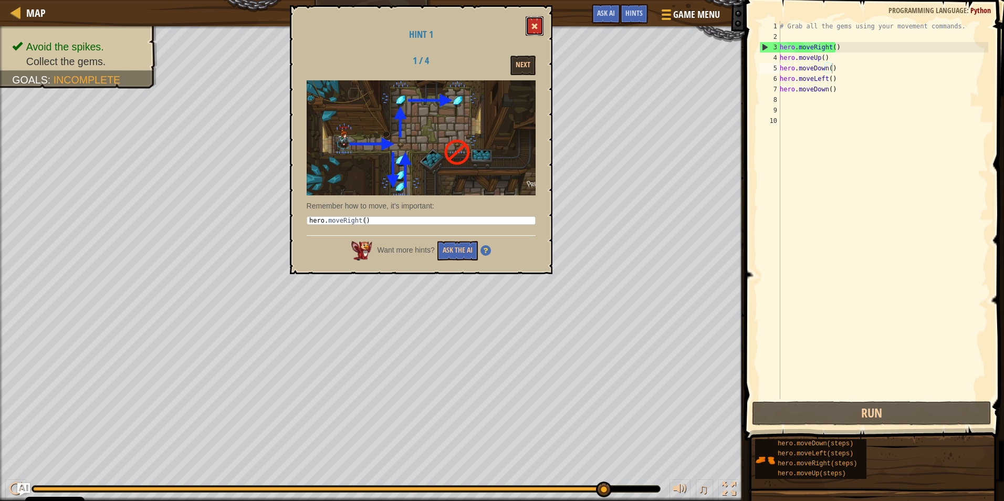
click at [536, 24] on span at bounding box center [534, 26] width 7 height 7
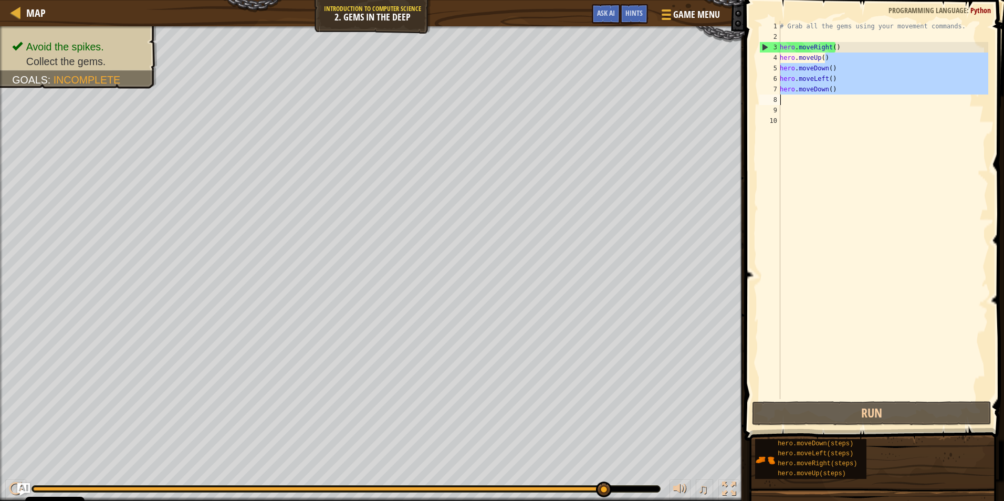
drag, startPoint x: 835, startPoint y: 61, endPoint x: 788, endPoint y: 96, distance: 58.2
click at [788, 96] on div "# Grab all the gems using your movement commands. hero . moveRight ( ) hero . m…" at bounding box center [883, 220] width 211 height 399
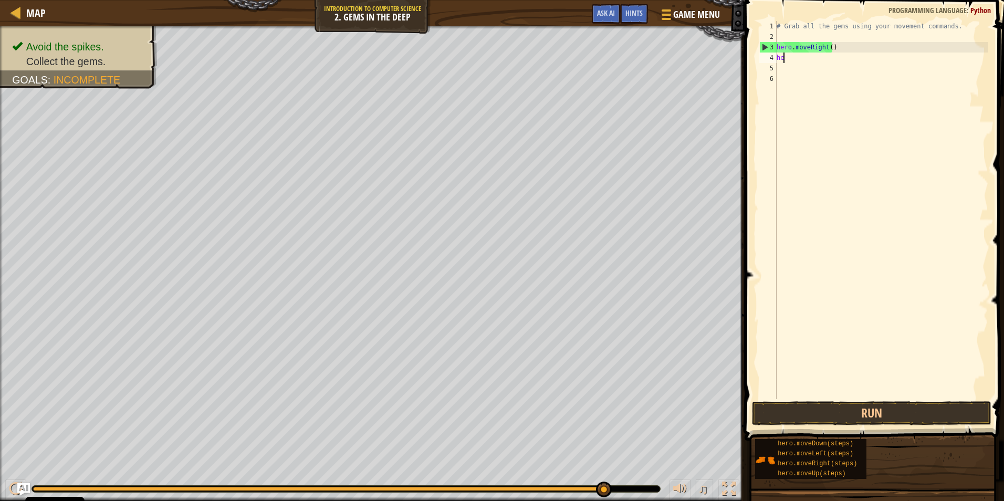
type textarea "h"
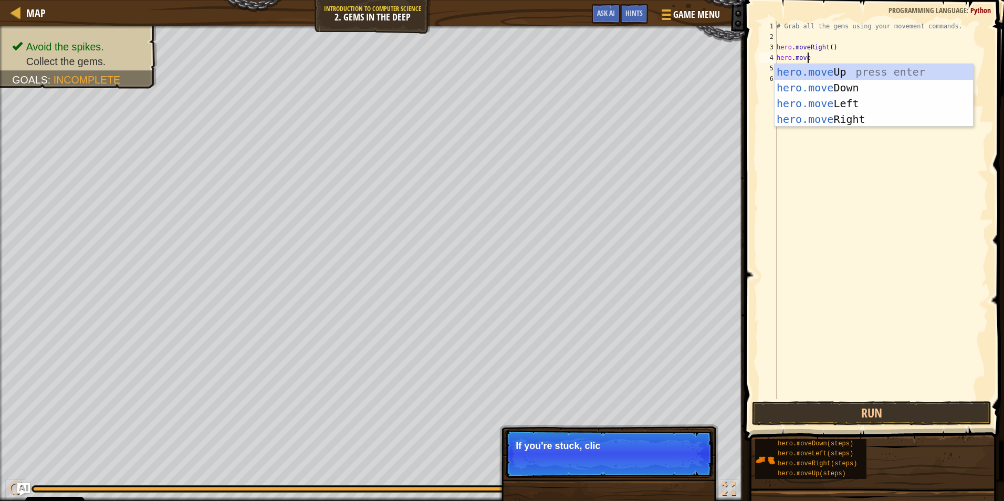
scroll to position [5, 2]
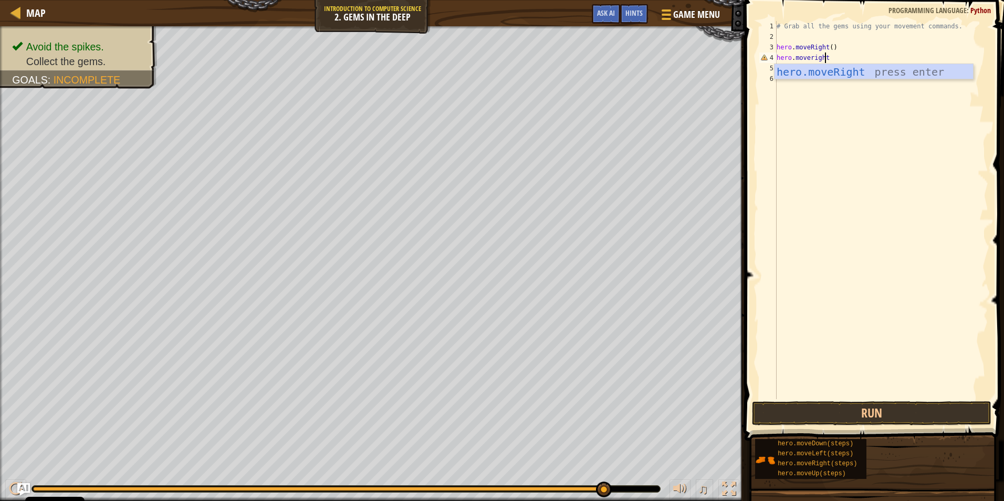
type textarea "hero.moveright"
click at [885, 409] on button "Run" at bounding box center [872, 413] width 240 height 24
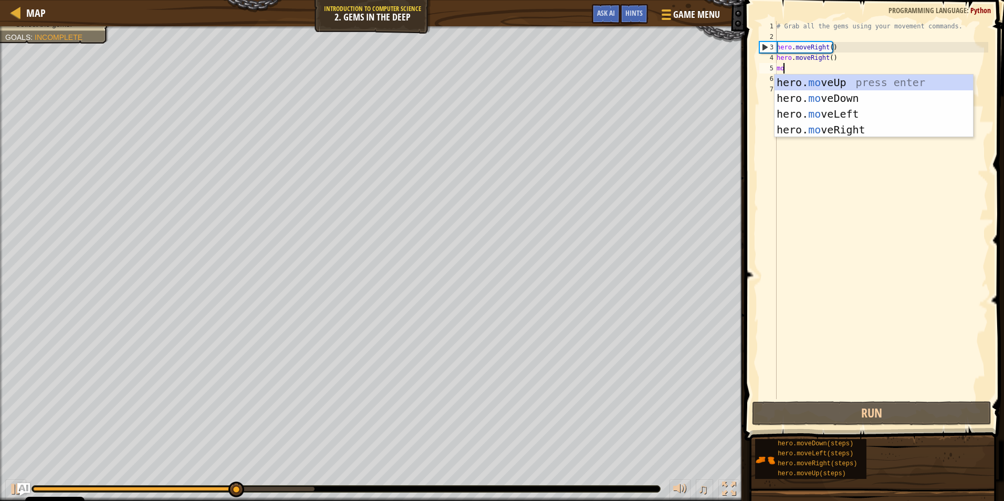
type textarea "m"
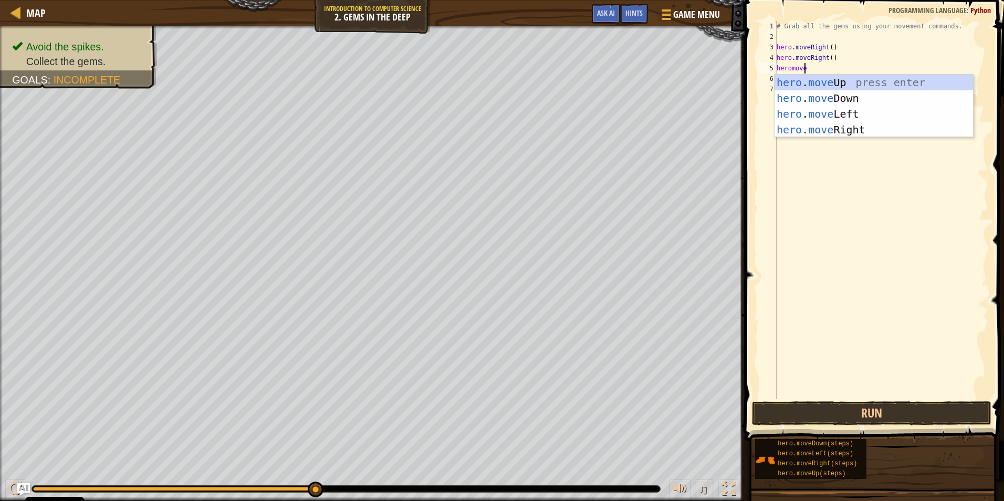
scroll to position [5, 2]
type textarea "hero.moveup"
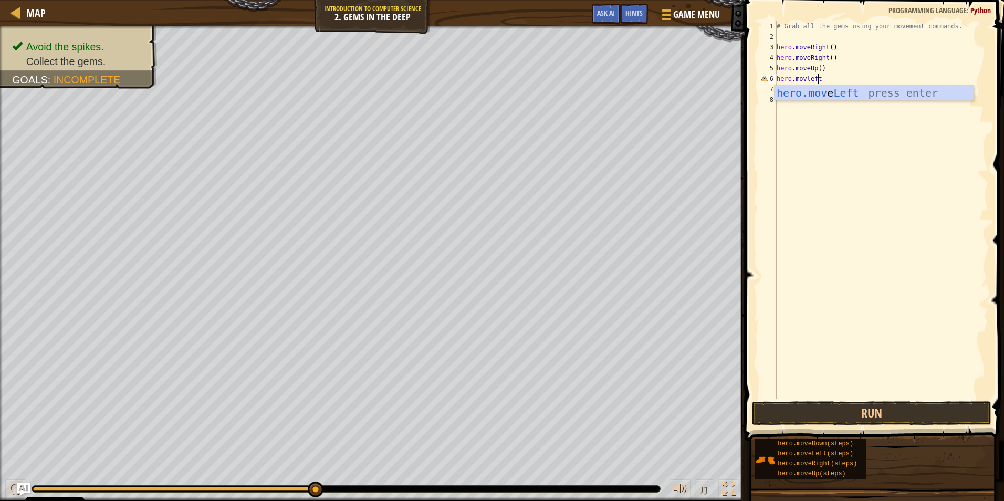
scroll to position [5, 3]
type textarea "hero.movleft#"
click at [818, 407] on button "Run" at bounding box center [872, 413] width 240 height 24
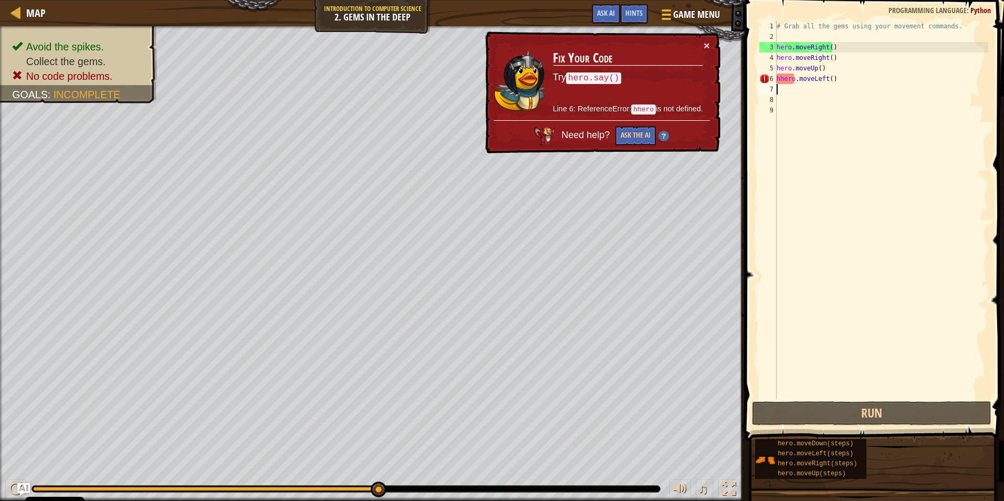
click at [783, 78] on div "# Grab all the gems using your movement commands. hero . moveRight ( ) hero . m…" at bounding box center [882, 220] width 214 height 399
type textarea "hero.moveLeft()"
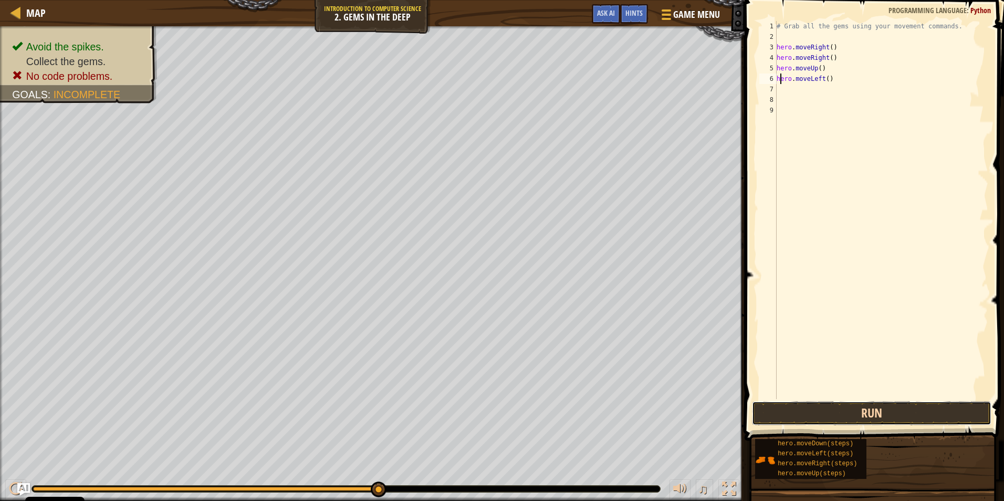
click at [870, 413] on button "Run" at bounding box center [872, 413] width 240 height 24
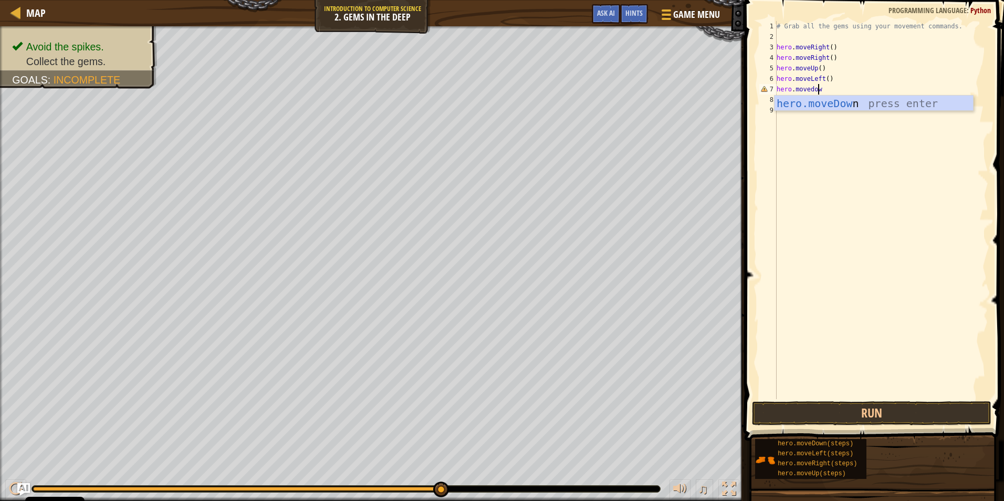
scroll to position [5, 3]
type textarea "hero.movedown"
click at [865, 417] on button "Run" at bounding box center [872, 413] width 240 height 24
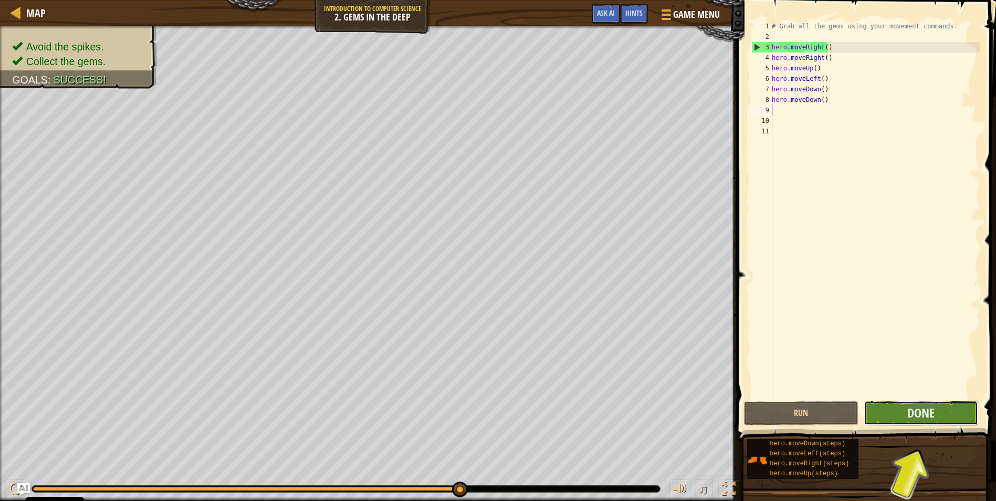
click at [948, 418] on button "Done" at bounding box center [921, 413] width 115 height 24
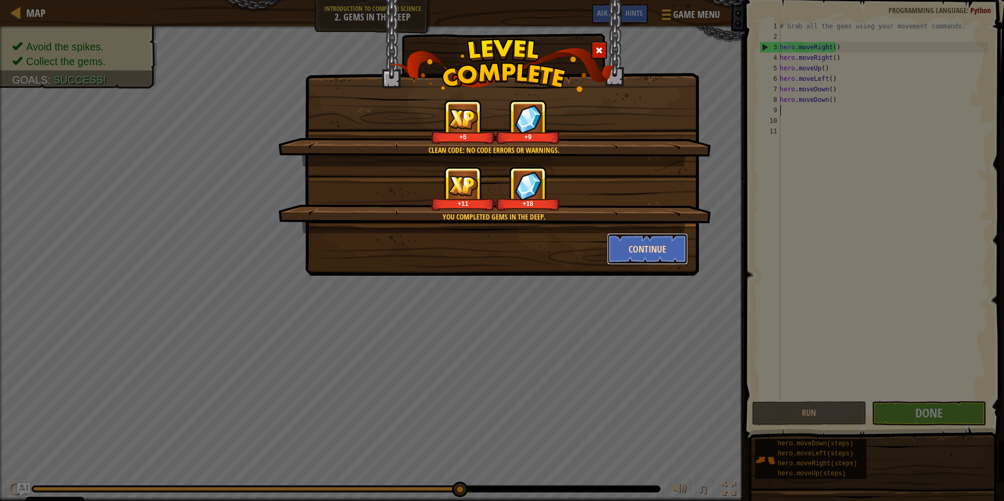
click at [642, 242] on button "Continue" at bounding box center [647, 249] width 81 height 32
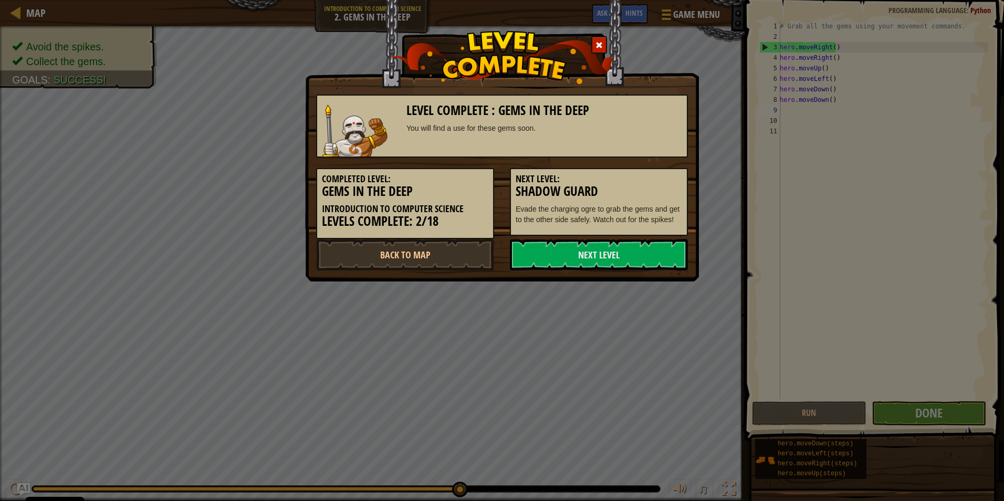
click at [635, 246] on link "Next Level" at bounding box center [599, 255] width 178 height 32
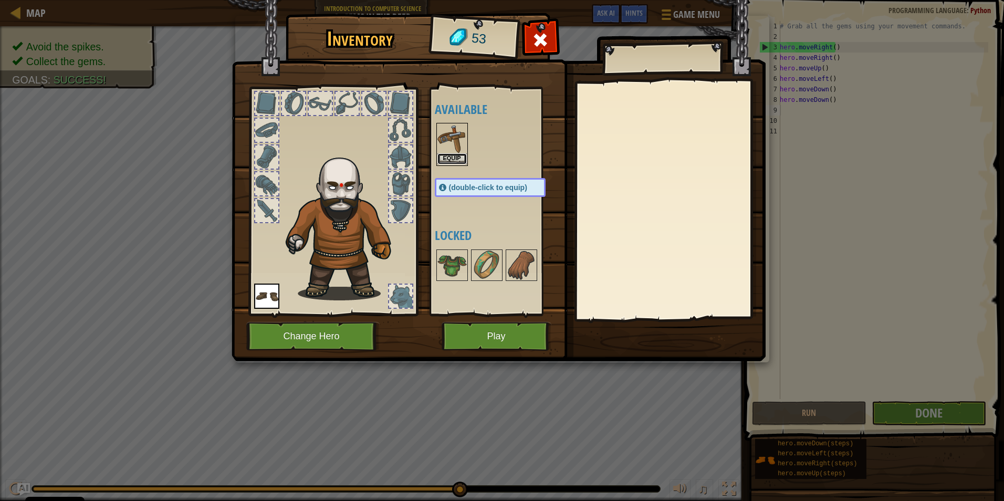
click at [453, 158] on button "Equip" at bounding box center [452, 158] width 29 height 11
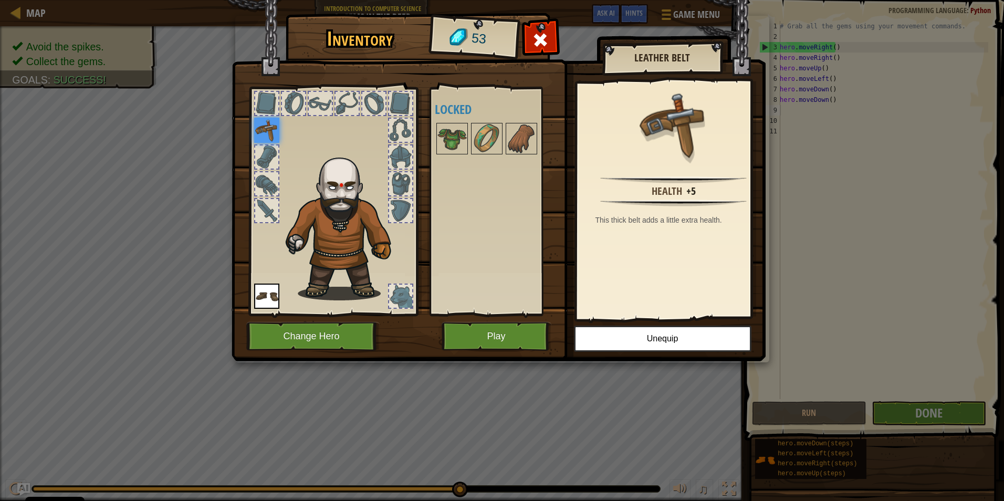
click at [475, 315] on div "Available Equip Equip (double-click to equip) Locked" at bounding box center [494, 201] width 129 height 228
click at [471, 326] on button "Play" at bounding box center [497, 336] width 110 height 29
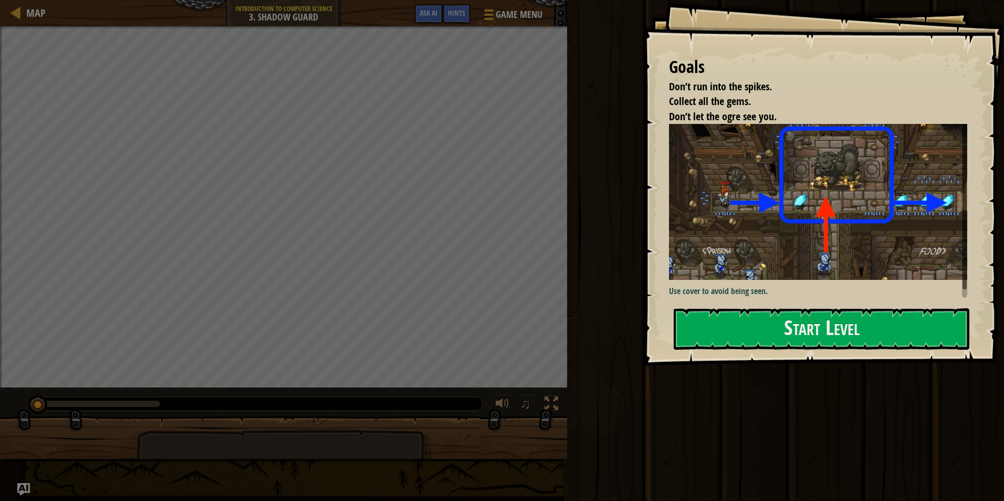
click at [775, 304] on div "Goals Don’t run into the spikes. Collect all the gems. Don’t let the ogre see y…" at bounding box center [823, 183] width 361 height 366
click at [770, 324] on button "Start Level" at bounding box center [822, 328] width 296 height 41
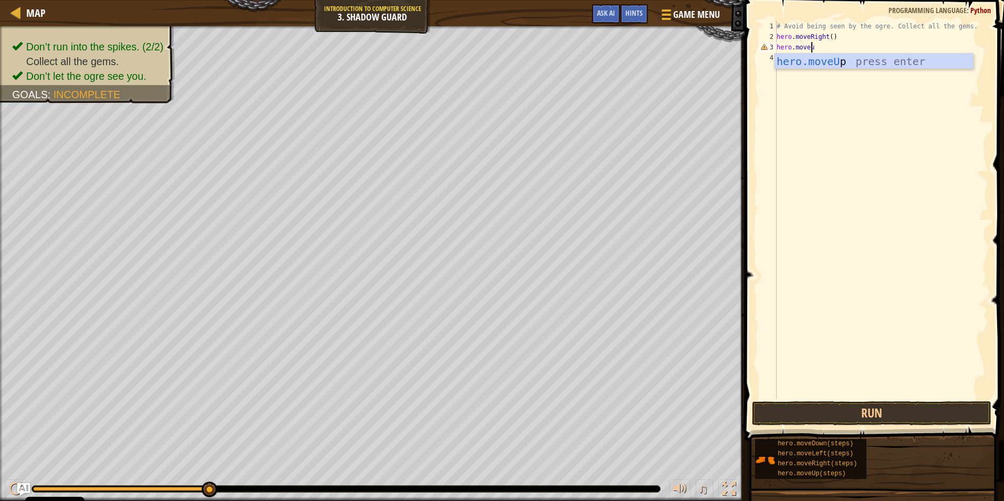
scroll to position [5, 3]
type textarea "hero.moveup"
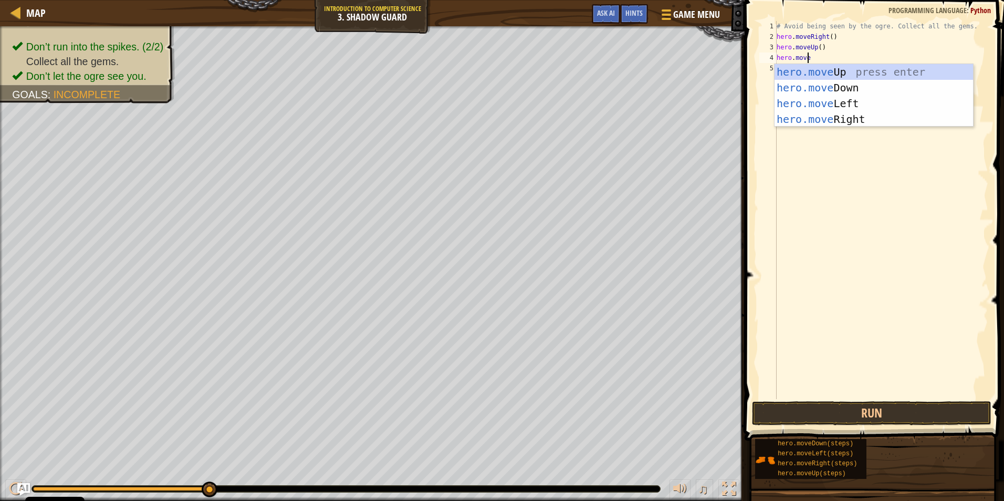
scroll to position [5, 2]
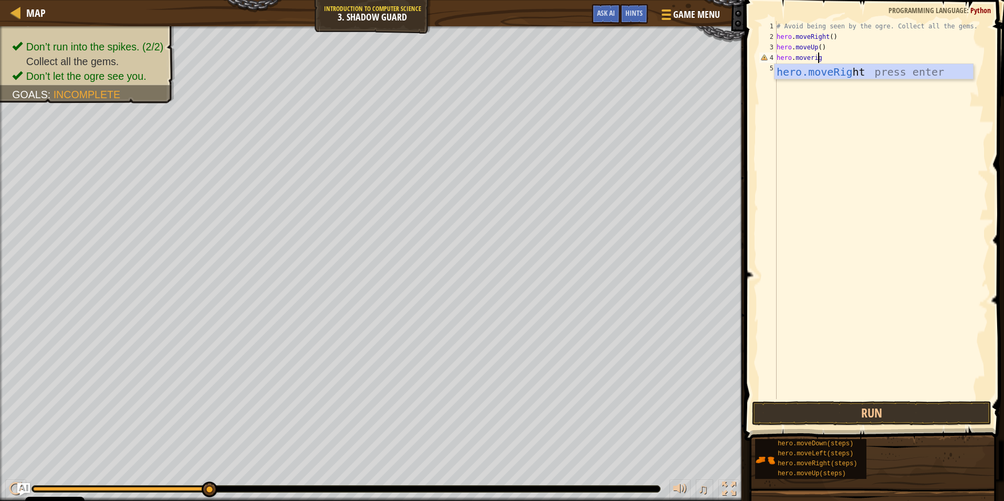
type textarea "hero.moveright"
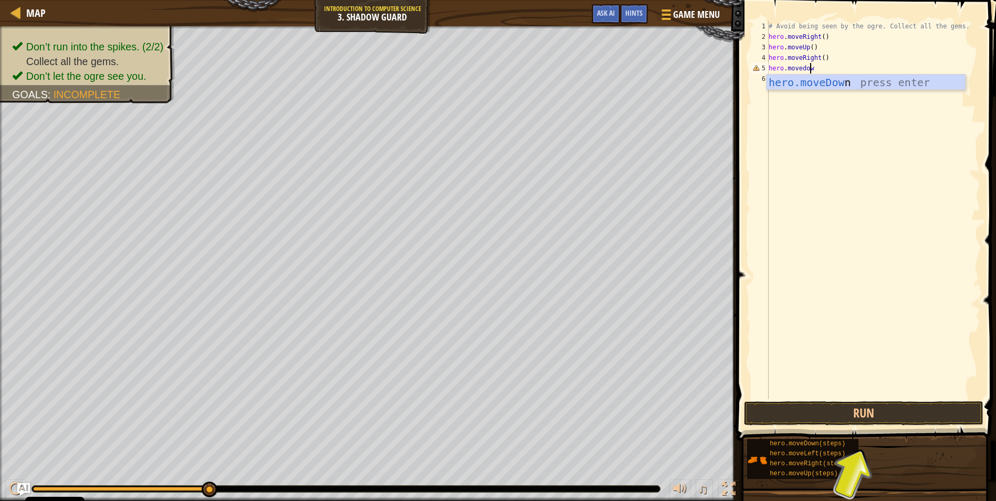
scroll to position [5, 3]
type textarea "hero.movedown"
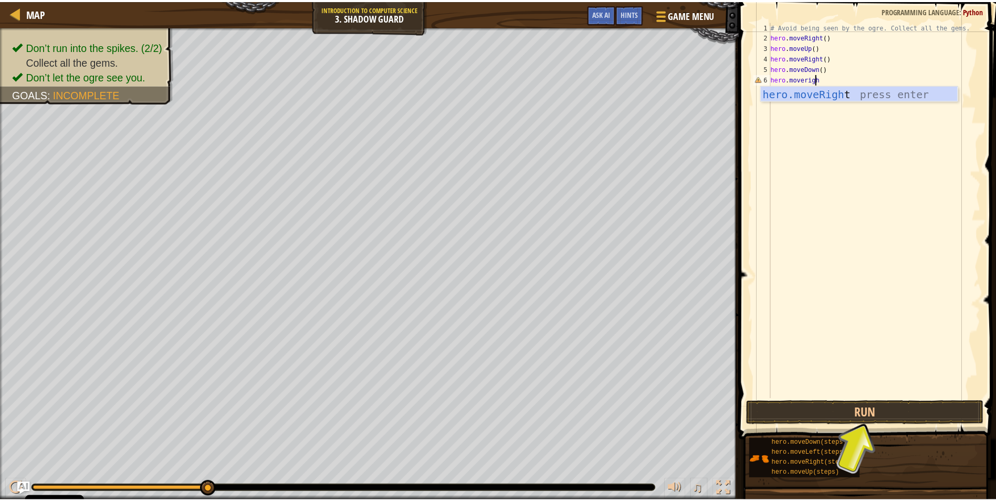
scroll to position [5, 4]
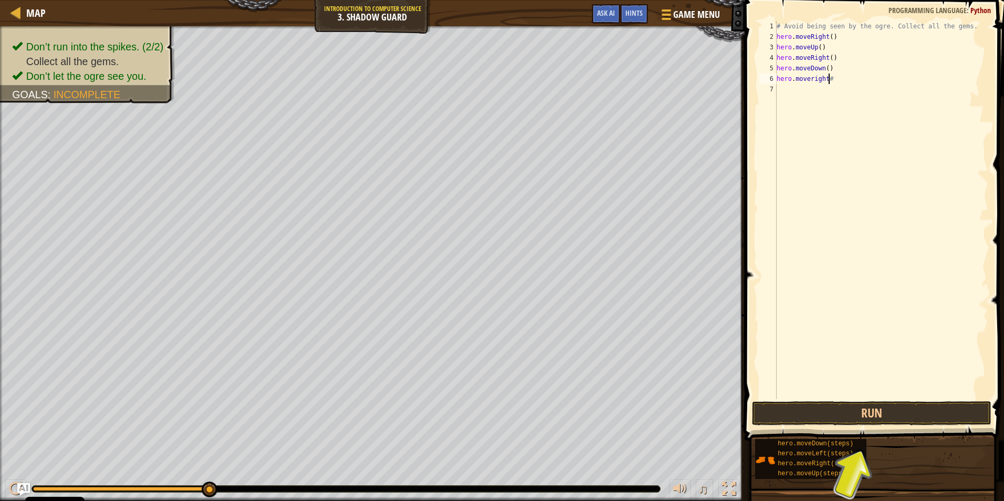
type textarea "hero.moveright"
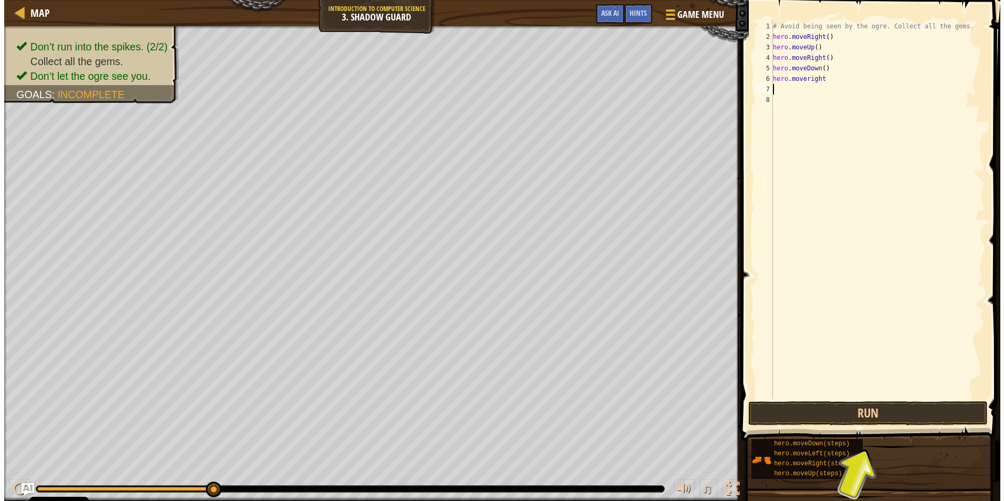
scroll to position [5, 0]
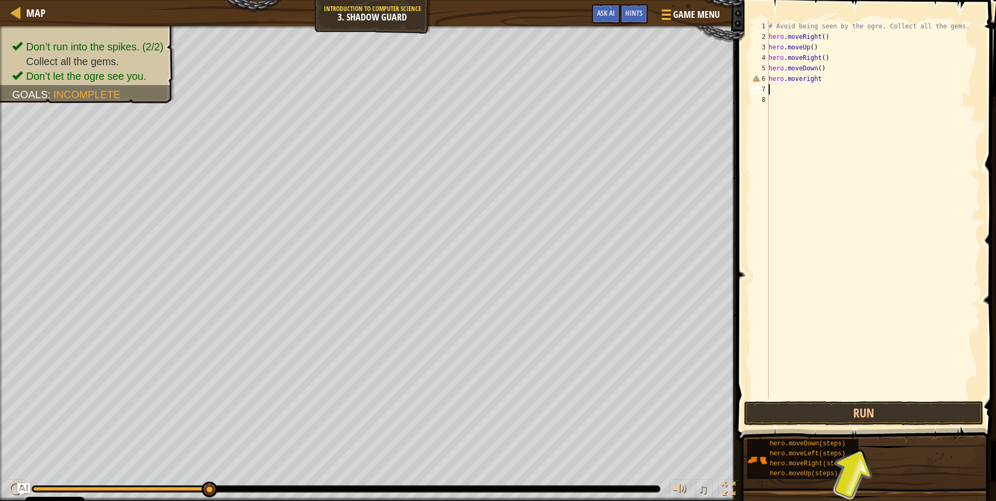
click at [863, 399] on span at bounding box center [868, 206] width 268 height 472
click at [863, 404] on button "Run" at bounding box center [864, 413] width 240 height 24
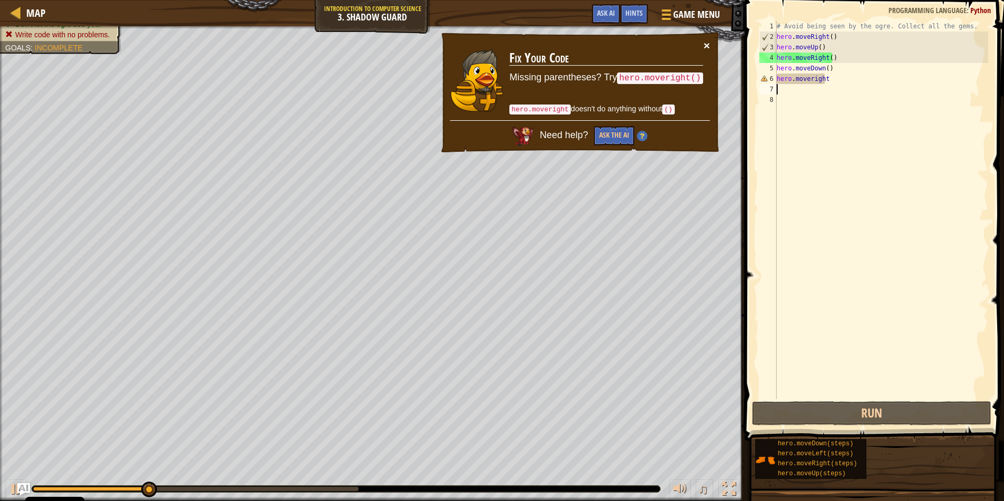
click at [705, 40] on button "×" at bounding box center [707, 45] width 6 height 11
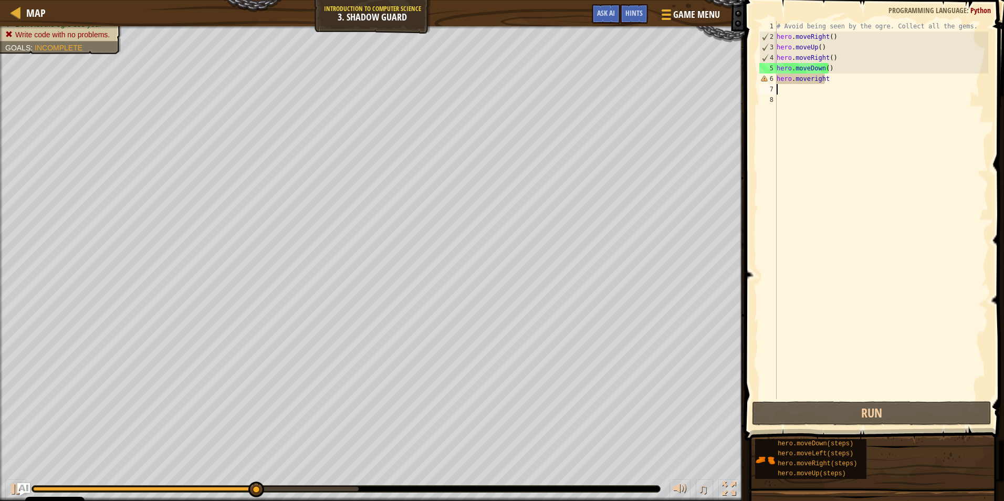
click at [809, 84] on div "# Avoid being seen by the ogre. Collect all the gems. hero . moveRight ( ) hero…" at bounding box center [882, 220] width 214 height 399
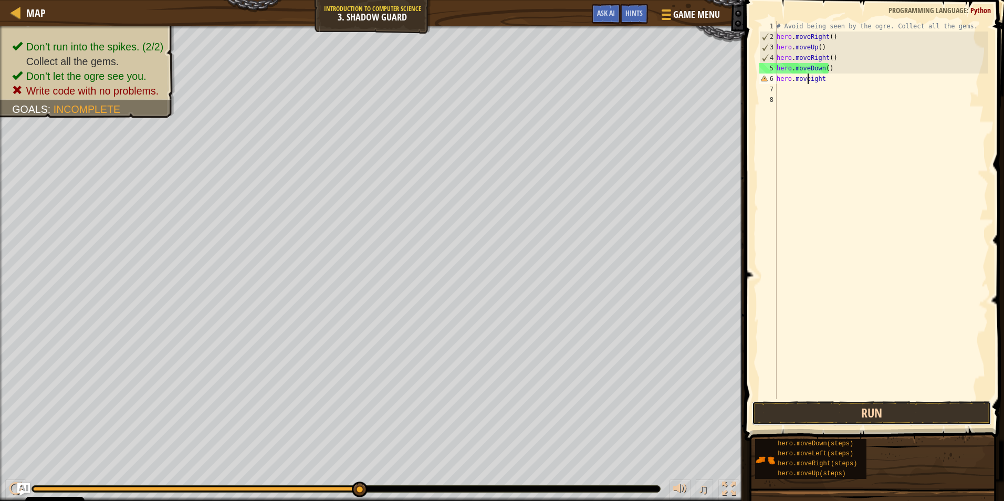
click at [857, 410] on button "Run" at bounding box center [872, 413] width 240 height 24
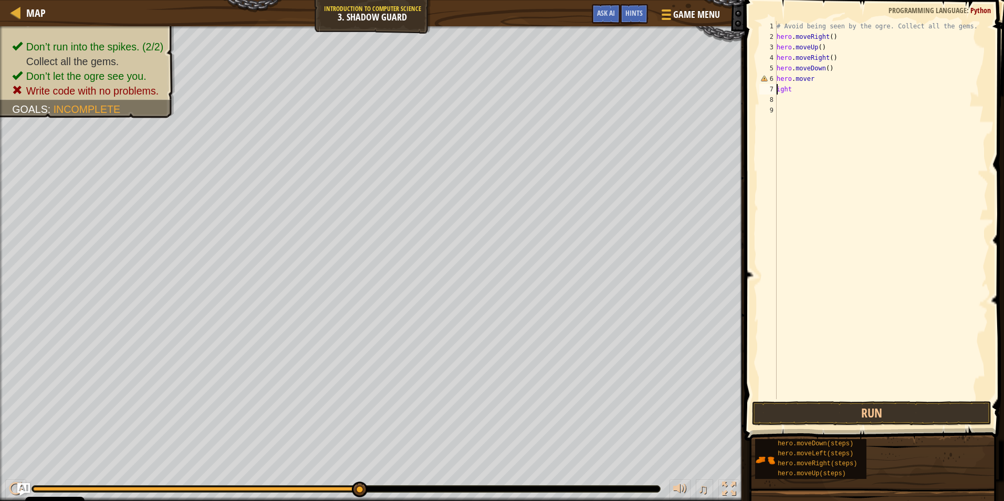
scroll to position [5, 1]
type textarea "hero.moveright"
click at [832, 118] on div "# Avoid being seen by the ogre. Collect all the gems. hero . moveRight ( ) hero…" at bounding box center [882, 220] width 214 height 399
click at [788, 91] on div "# Avoid being seen by the ogre. Collect all the gems. hero . moveRight ( ) hero…" at bounding box center [882, 220] width 214 height 399
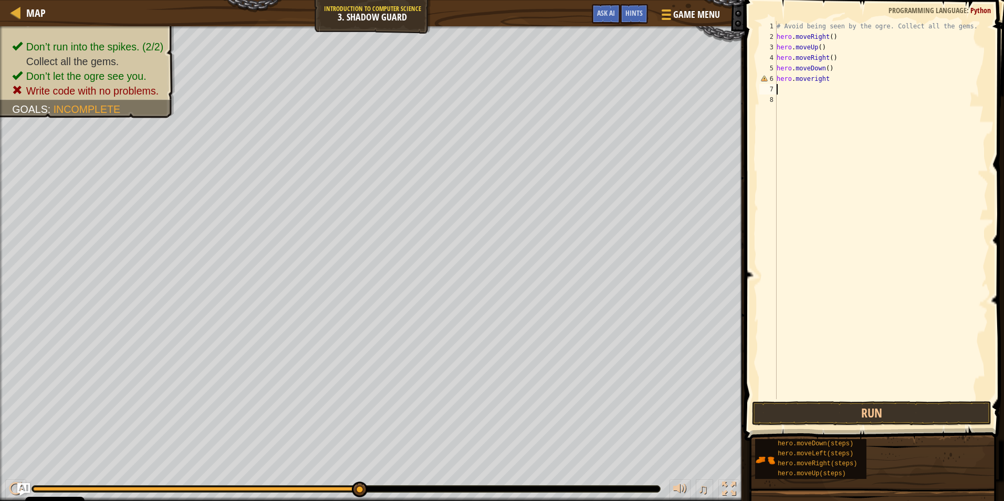
click at [840, 82] on div "# Avoid being seen by the ogre. Collect all the gems. hero . moveRight ( ) hero…" at bounding box center [882, 220] width 214 height 399
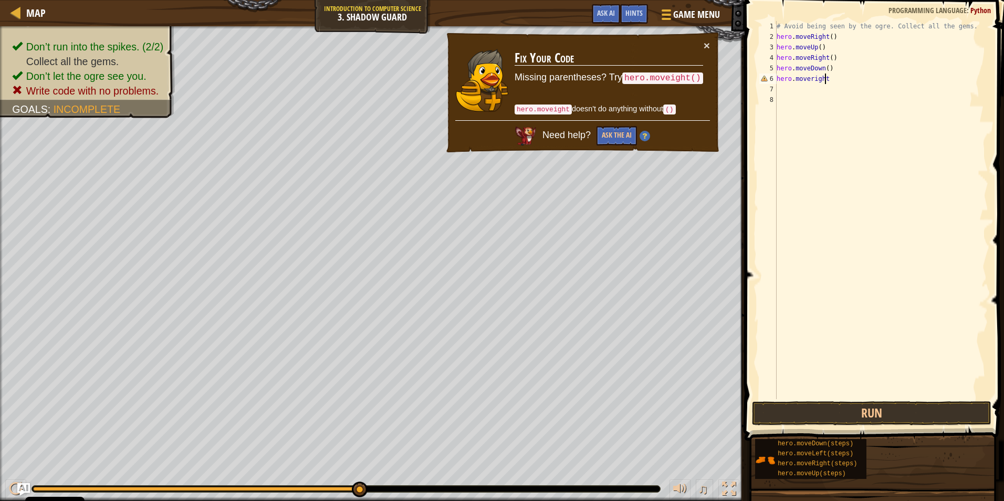
type textarea "hero.moveright"
click at [703, 47] on td "Fix Your Code Missing parentheses? Try hero.moveight() hero.moveight doesn't do…" at bounding box center [609, 80] width 190 height 80
click at [710, 48] on div "× Fix Your Code Missing parentheses? Try hero.moveight() hero.moveight doesn't …" at bounding box center [583, 93] width 276 height 122
click at [706, 42] on button "×" at bounding box center [707, 45] width 6 height 11
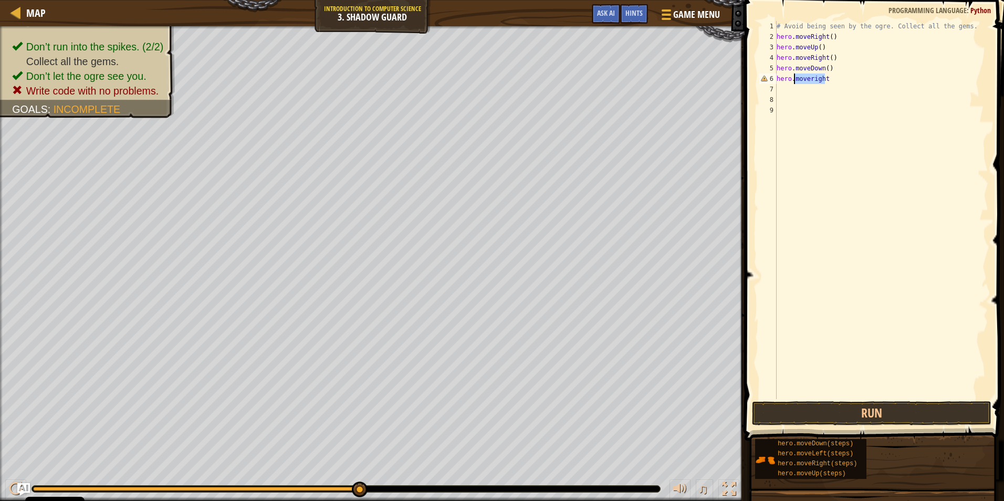
drag, startPoint x: 802, startPoint y: 78, endPoint x: 793, endPoint y: 75, distance: 9.3
click at [793, 75] on div "# Avoid being seen by the ogre. Collect all the gems. hero . moveRight ( ) hero…" at bounding box center [882, 220] width 214 height 399
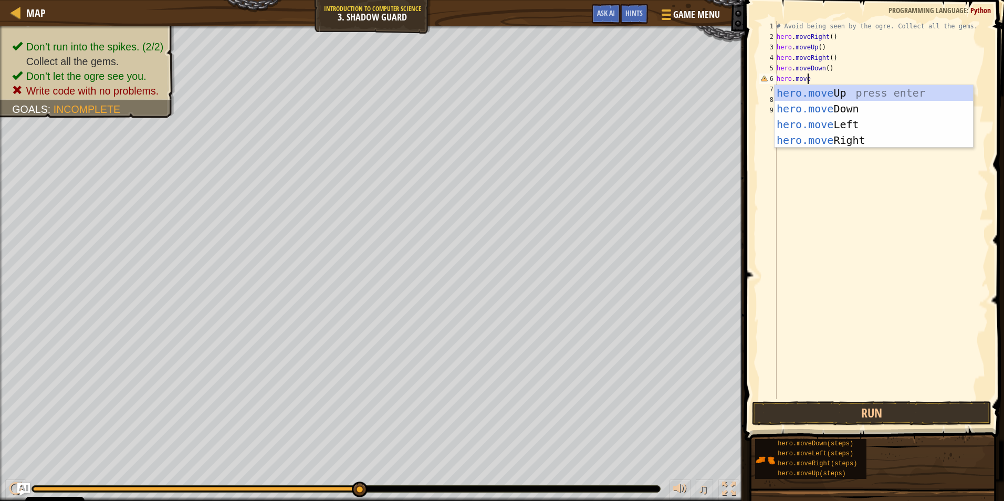
scroll to position [5, 2]
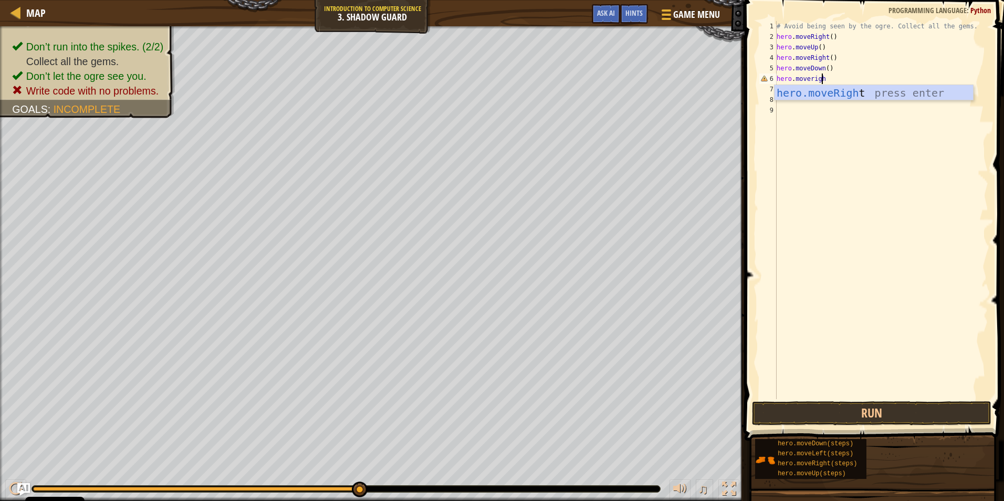
type textarea "hero.moveright"
click at [774, 413] on button "Run" at bounding box center [872, 413] width 240 height 24
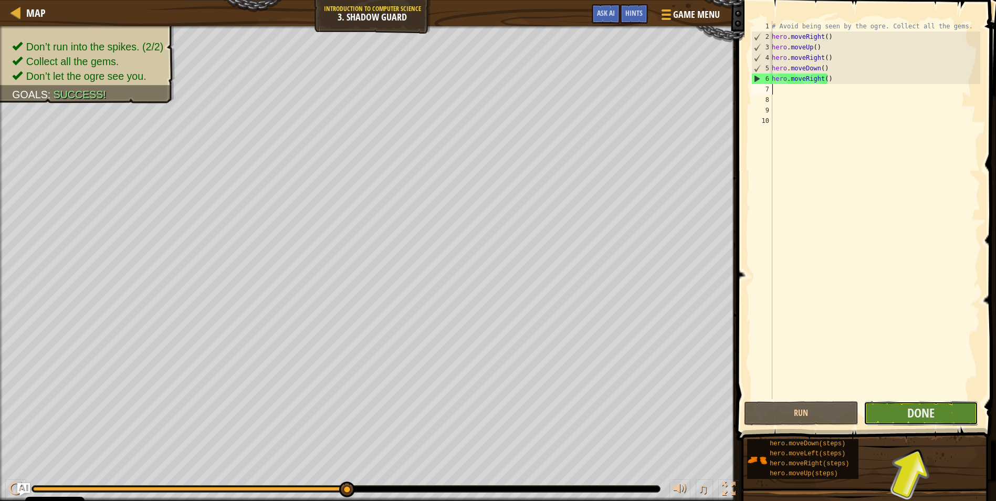
click at [903, 411] on button "Done" at bounding box center [921, 413] width 115 height 24
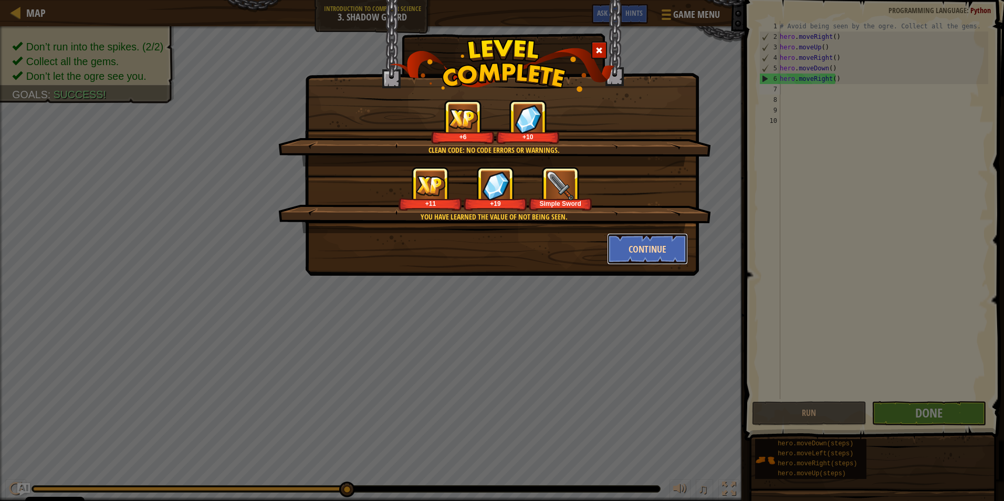
click at [644, 258] on button "Continue" at bounding box center [647, 249] width 81 height 32
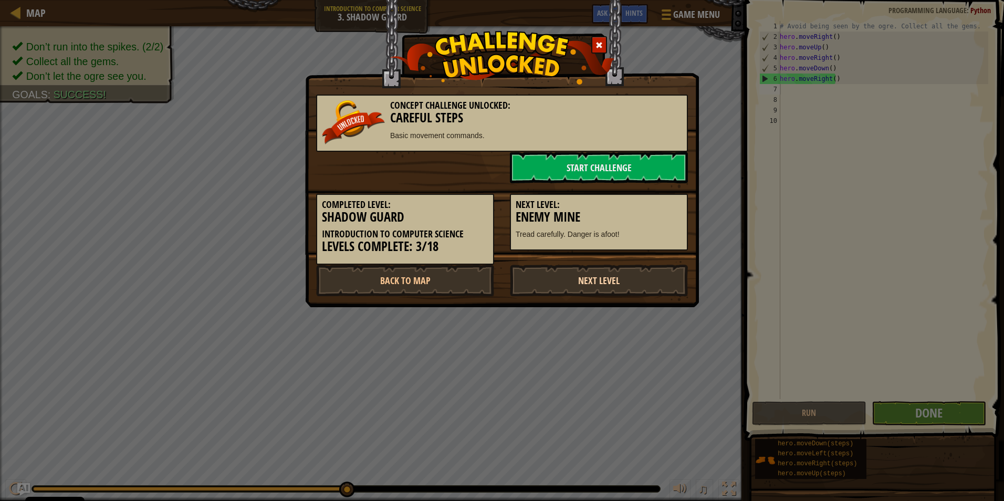
drag, startPoint x: 570, startPoint y: 268, endPoint x: 575, endPoint y: 281, distance: 13.8
click at [576, 280] on link "Next Level" at bounding box center [599, 281] width 178 height 32
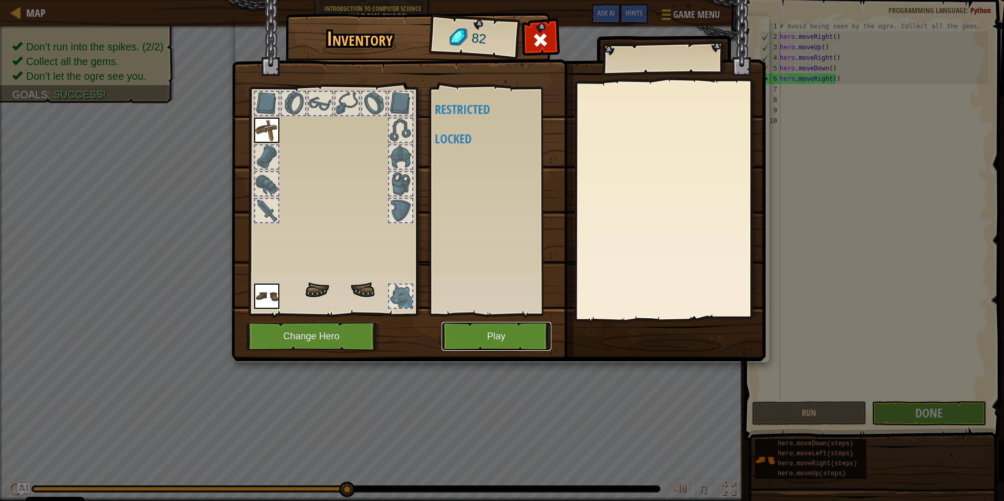
click at [475, 335] on button "Play" at bounding box center [497, 336] width 110 height 29
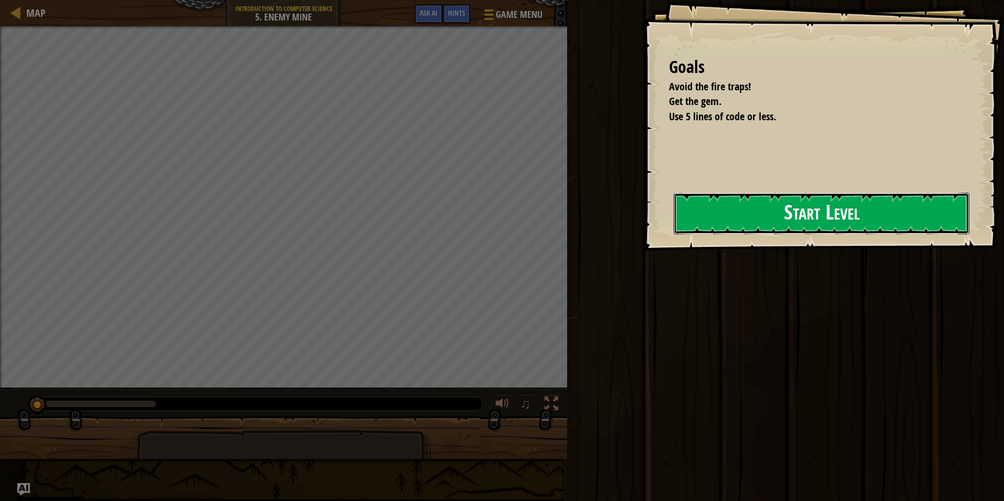
click at [711, 209] on button "Start Level" at bounding box center [822, 213] width 296 height 41
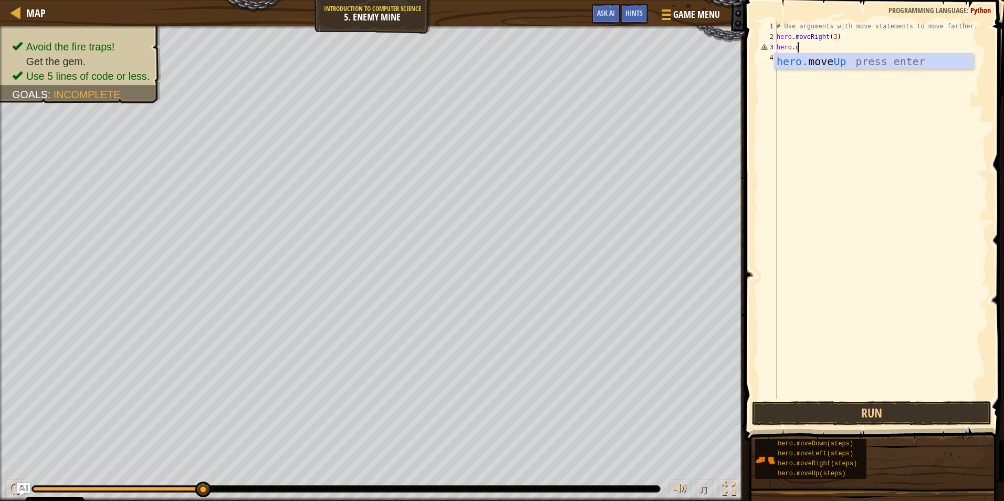
scroll to position [5, 1]
type textarea "hero.moveup"
type textarea "move/right"
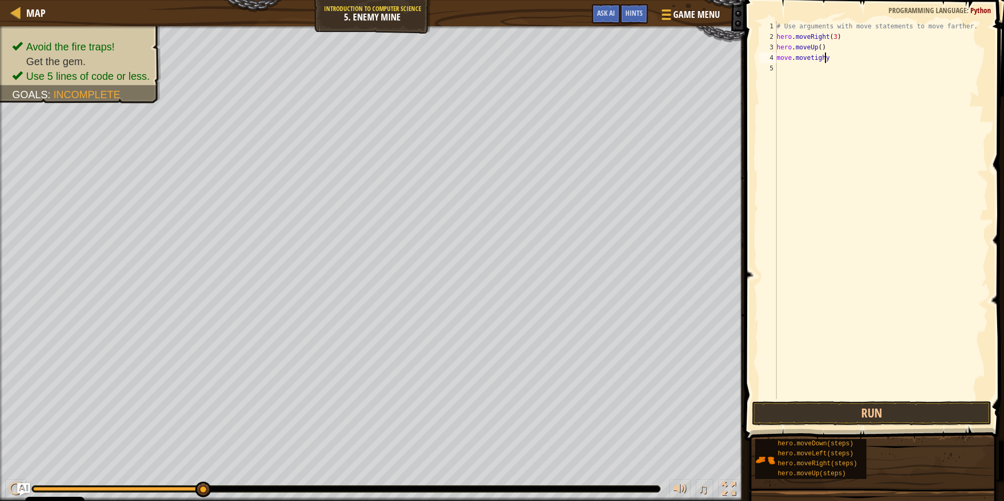
type textarea "move.movetight"
type textarea "move.moveright"
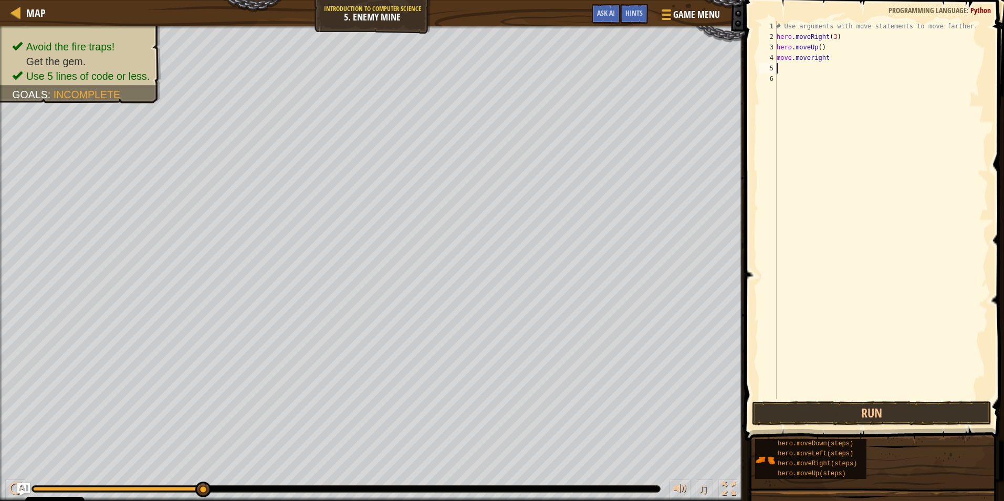
scroll to position [5, 0]
click at [870, 408] on button "Run" at bounding box center [872, 413] width 240 height 24
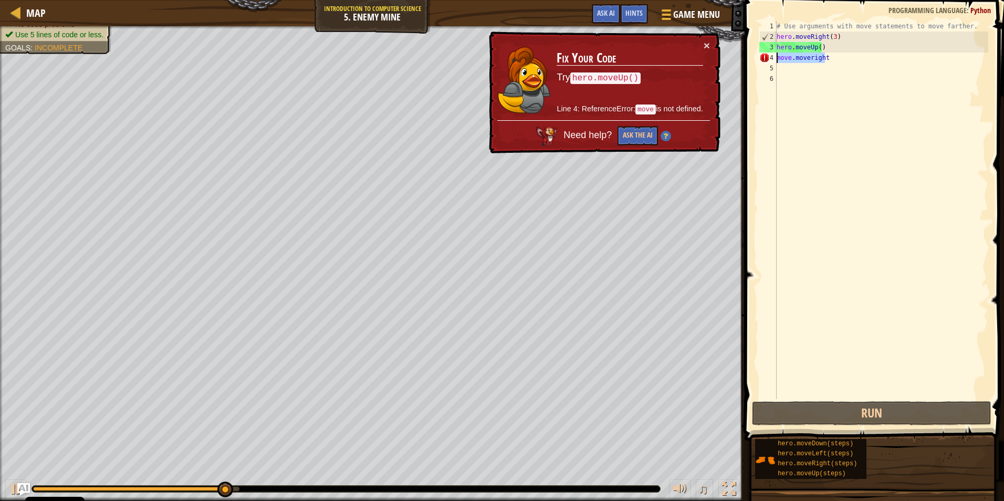
drag, startPoint x: 827, startPoint y: 58, endPoint x: 784, endPoint y: 58, distance: 43.1
click at [784, 58] on div "# Use arguments with move statements to move farther. hero . moveRight ( 3 ) he…" at bounding box center [882, 220] width 214 height 399
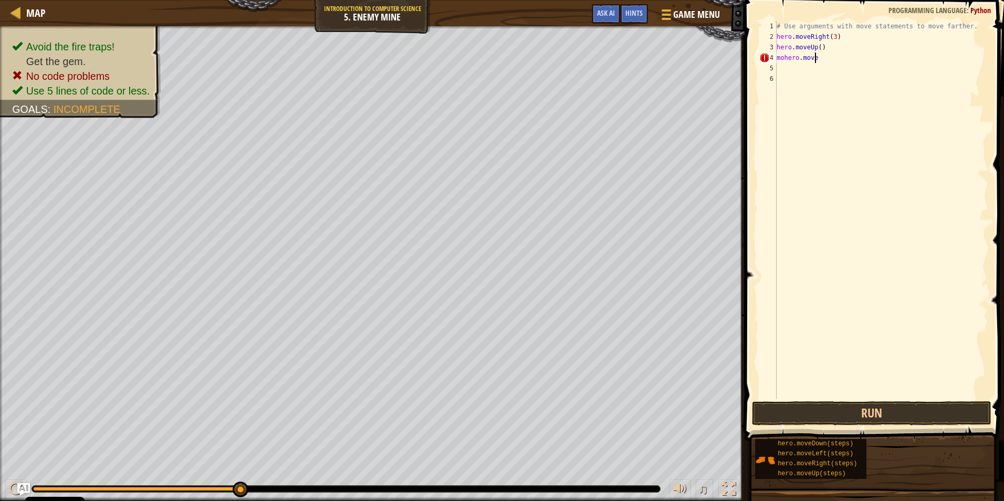
scroll to position [5, 3]
type textarea "mohero.moveright"
click at [816, 55] on div "# Use arguments with move statements to move farther. hero . moveRight ( 3 ) he…" at bounding box center [882, 220] width 214 height 399
type textarea "mohero.moveRight"
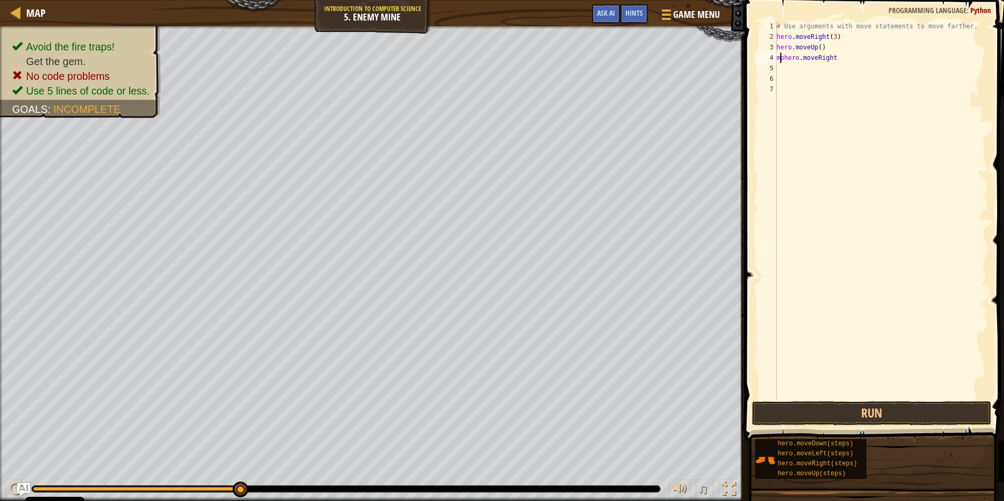
click at [782, 57] on div "# Use arguments with move statements to move farther. hero . moveRight ( 3 ) he…" at bounding box center [882, 220] width 214 height 399
type textarea "hero.moveRight"
click at [831, 64] on div "# Use arguments with move statements to move farther. hero . moveRight ( 3 ) he…" at bounding box center [882, 220] width 214 height 399
click at [831, 45] on div "# Use arguments with move statements to move farther. hero . moveRight ( 3 ) he…" at bounding box center [882, 220] width 214 height 399
click at [828, 56] on div "# Use arguments with move statements to move farther. hero . moveRight ( 3 ) he…" at bounding box center [882, 220] width 214 height 399
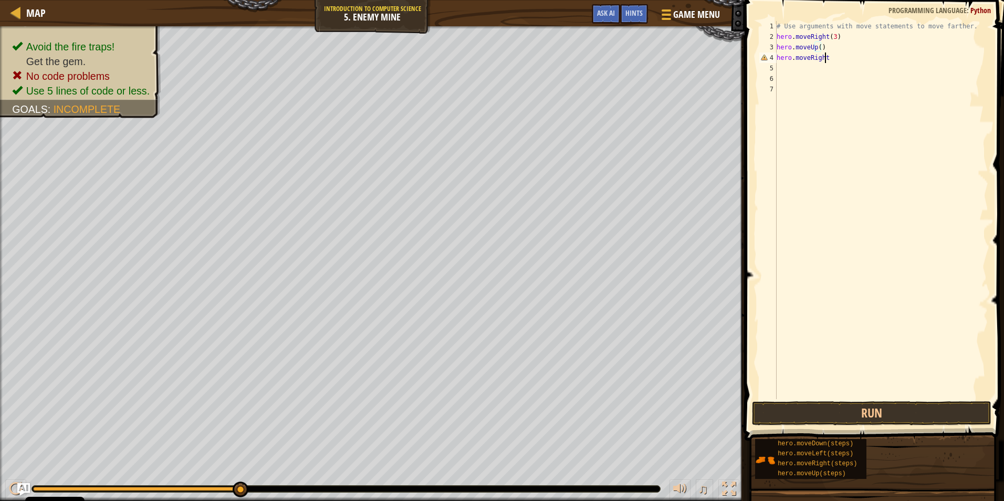
type textarea "hero.moveRight"
click at [867, 414] on button "Run" at bounding box center [872, 413] width 240 height 24
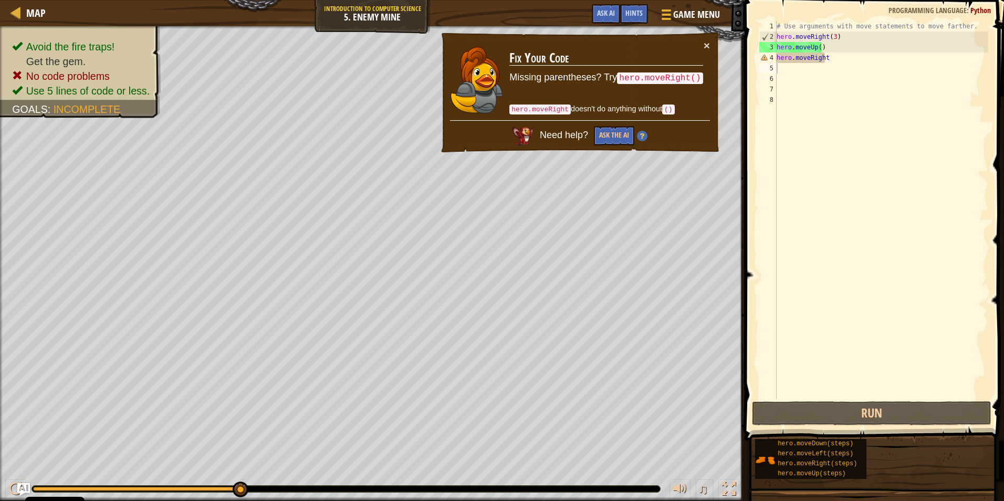
drag, startPoint x: 626, startPoint y: 76, endPoint x: 660, endPoint y: 82, distance: 35.1
click at [660, 82] on code "hero.moveRight()" at bounding box center [660, 78] width 86 height 12
click at [832, 61] on div "# Use arguments with move statements to move farther. hero . moveRight ( 3 ) he…" at bounding box center [882, 220] width 214 height 399
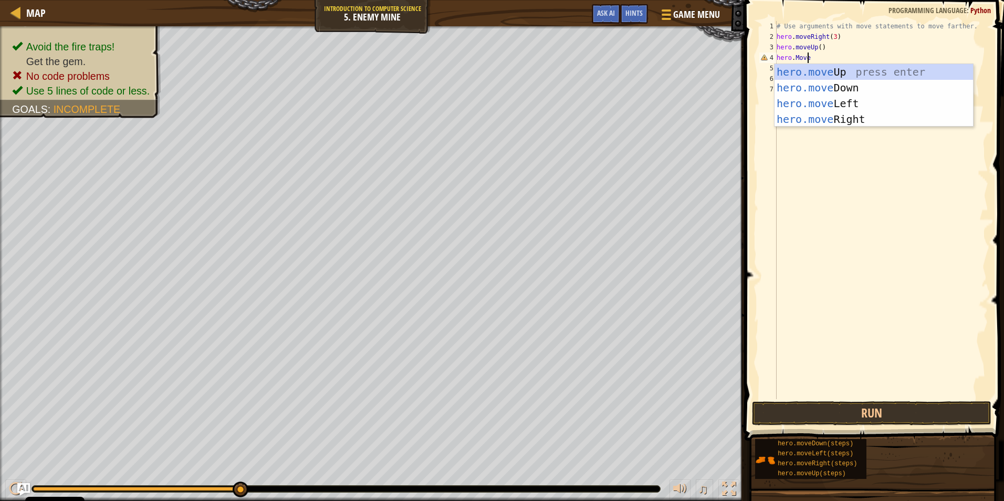
scroll to position [5, 2]
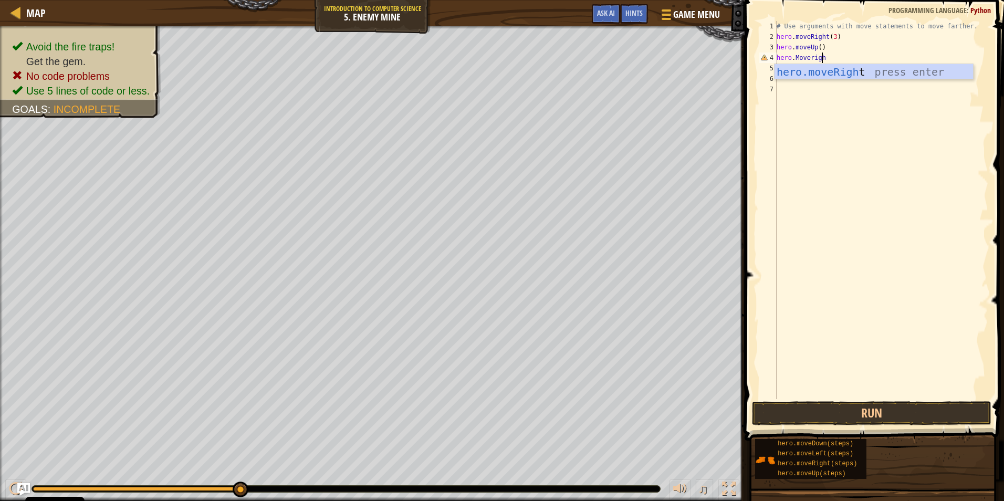
type textarea "hero.Moveright"
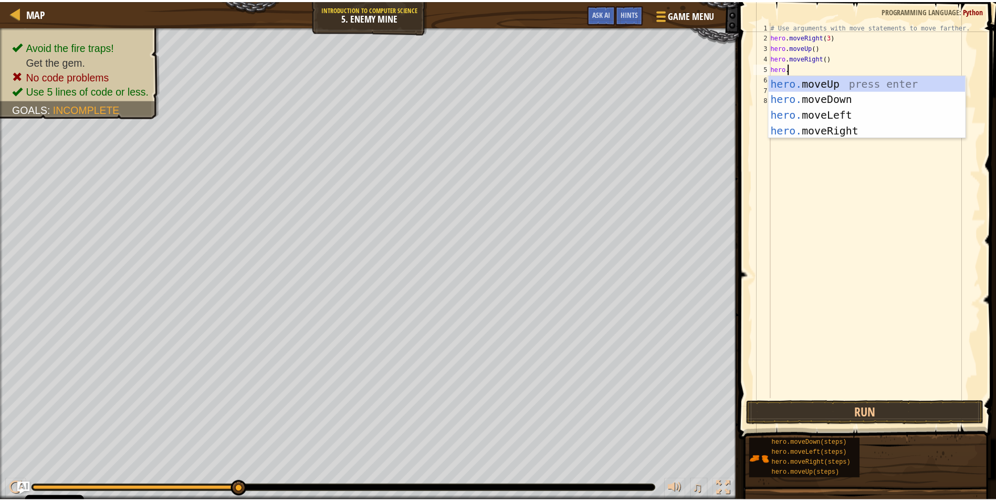
scroll to position [5, 1]
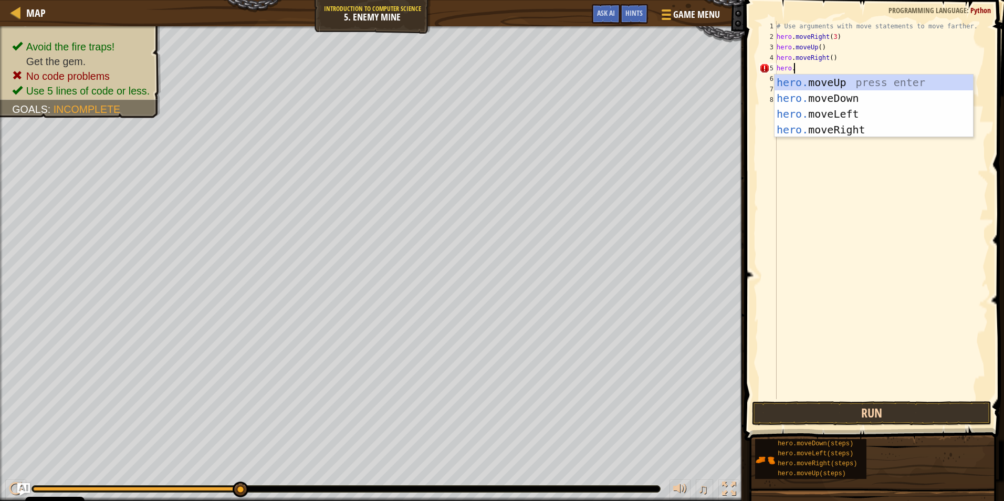
type textarea "hero."
click at [859, 412] on button "Run" at bounding box center [872, 413] width 240 height 24
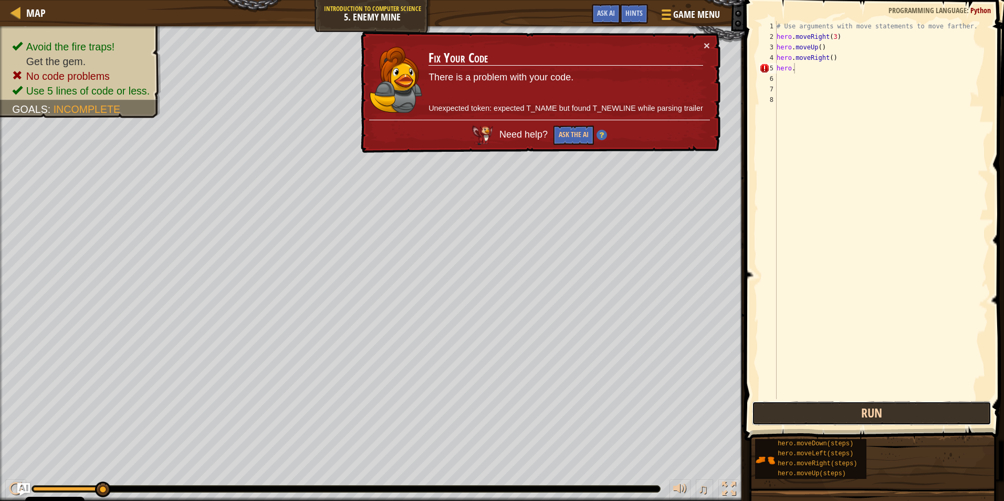
click at [876, 412] on button "Run" at bounding box center [872, 413] width 240 height 24
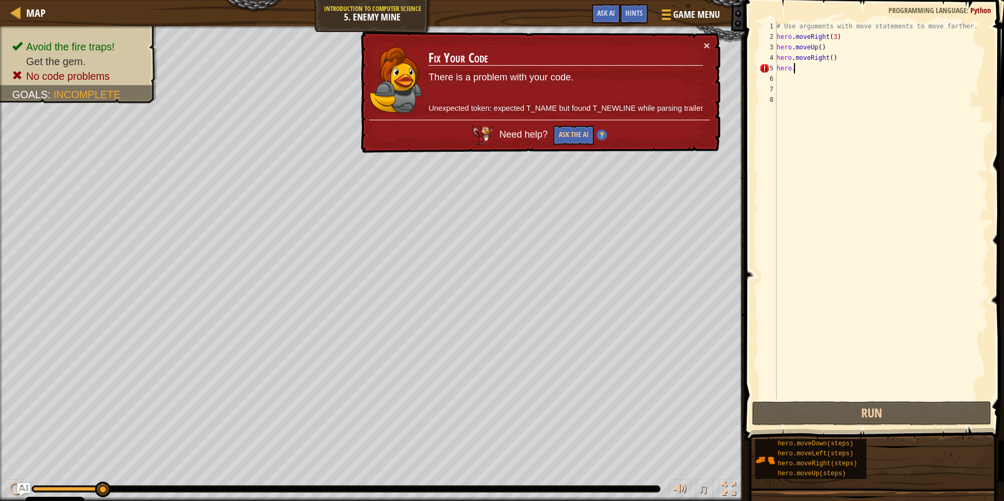
click at [710, 43] on div "× Fix Your Code There is a problem with your code. Unexpected token: expected T…" at bounding box center [540, 93] width 362 height 122
click at [703, 45] on td "Fix Your Code There is a problem with your code. Unexpected token: expected T_N…" at bounding box center [566, 80] width 276 height 80
click at [709, 45] on button "×" at bounding box center [707, 45] width 6 height 11
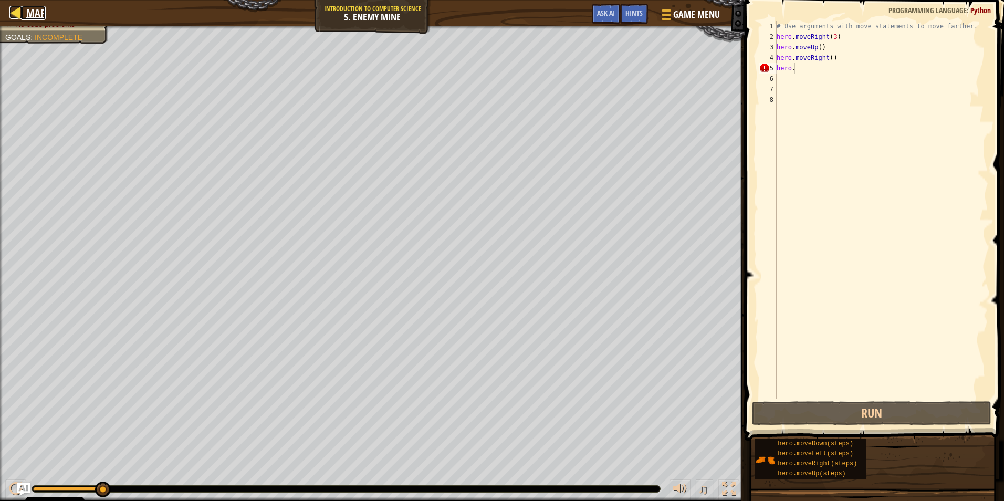
click at [12, 15] on div at bounding box center [15, 12] width 13 height 13
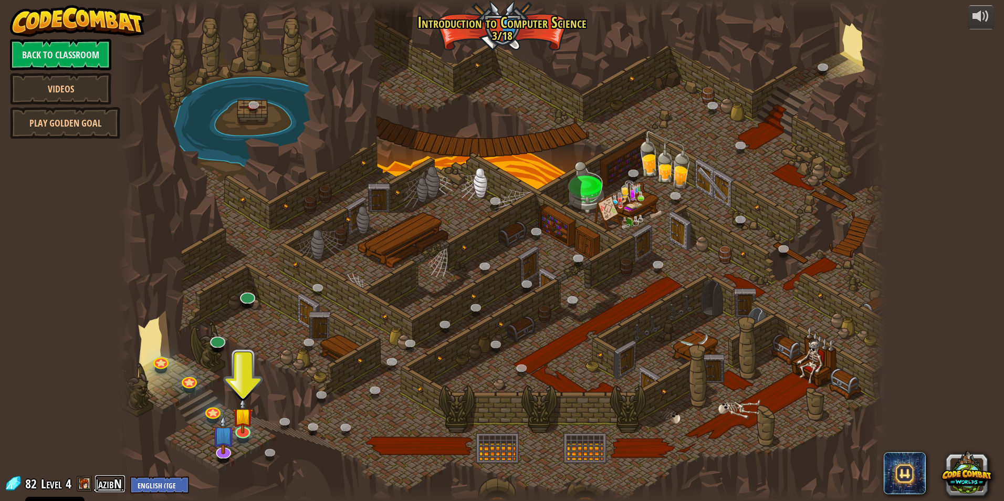
click at [97, 489] on link "JazibN" at bounding box center [110, 483] width 30 height 17
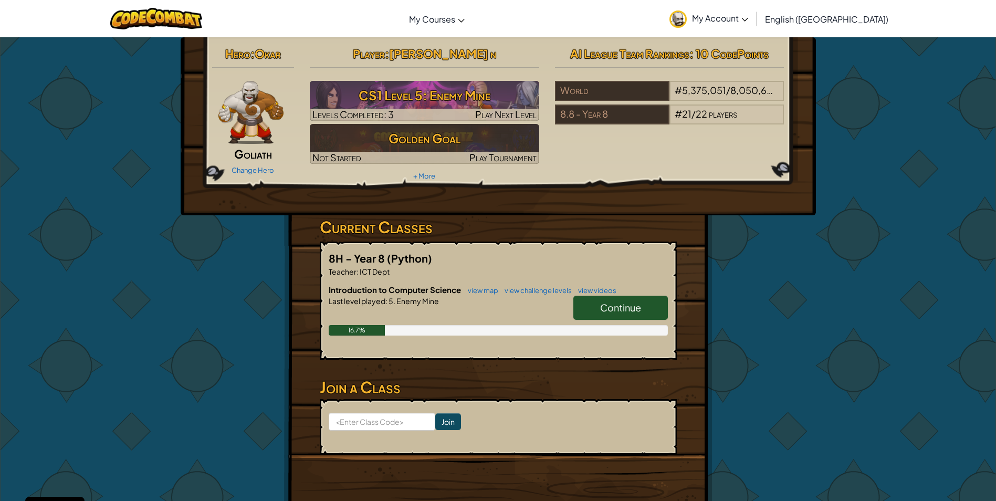
click at [754, 25] on link "My Account" at bounding box center [708, 18] width 89 height 33
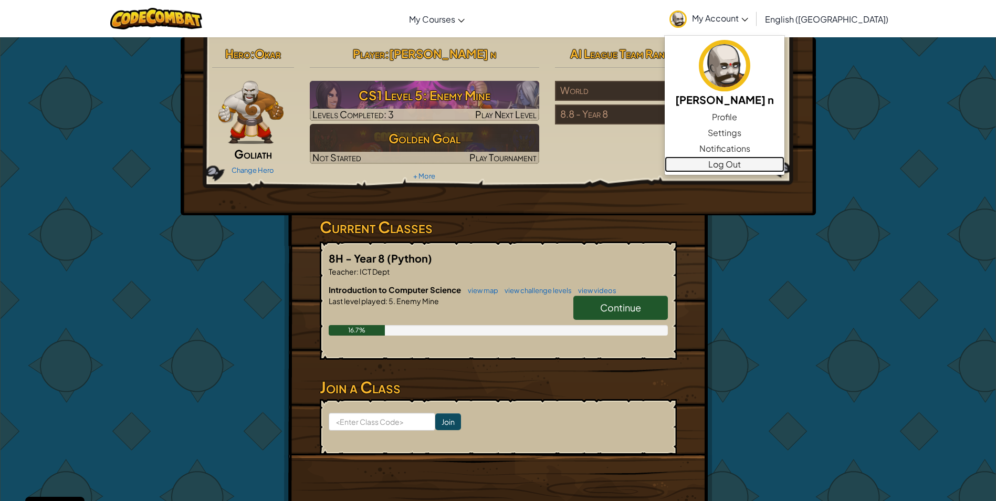
click at [772, 167] on link "Log Out" at bounding box center [725, 165] width 120 height 16
